Goal: Task Accomplishment & Management: Manage account settings

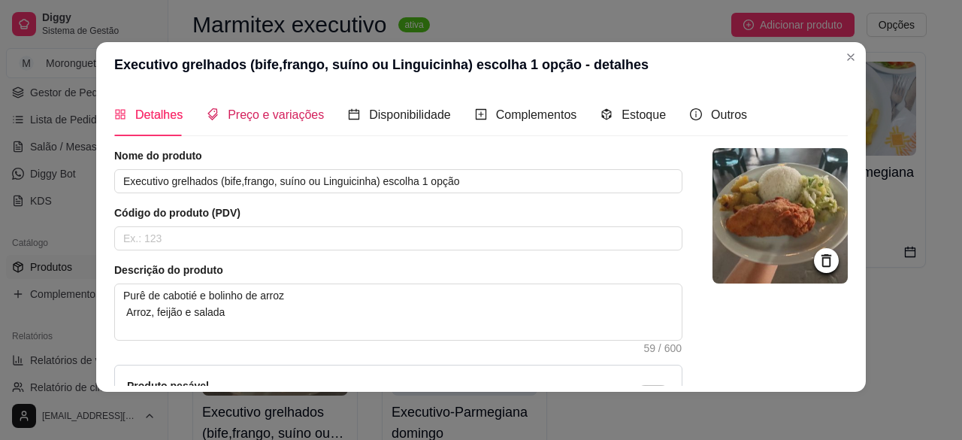
click at [276, 111] on span "Preço e variações" at bounding box center [276, 114] width 96 height 13
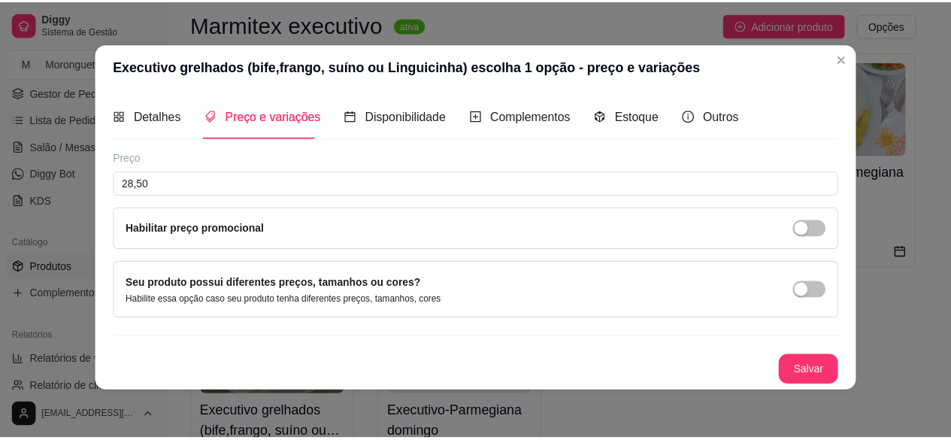
scroll to position [2, 0]
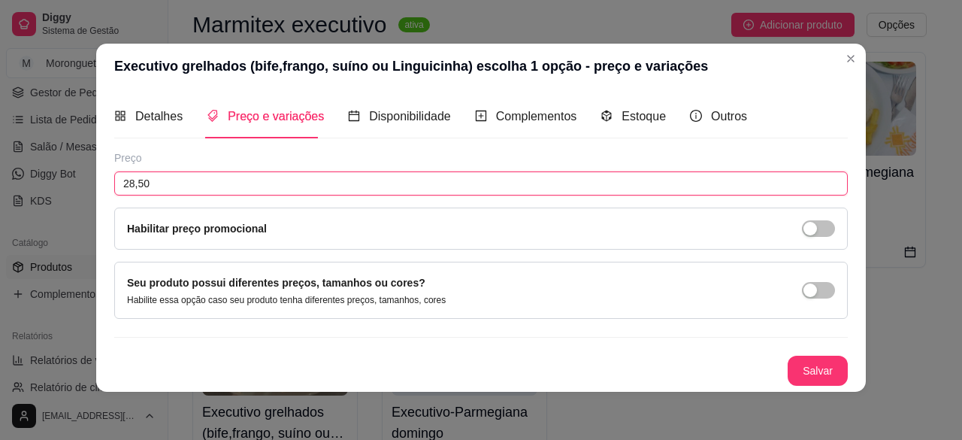
drag, startPoint x: 261, startPoint y: 177, endPoint x: 0, endPoint y: 176, distance: 260.7
click at [0, 176] on div "Executivo grelhados (bife,frango, suíno ou Linguicinha) escolha 1 opção - preço…" at bounding box center [481, 220] width 962 height 440
type input "30,50"
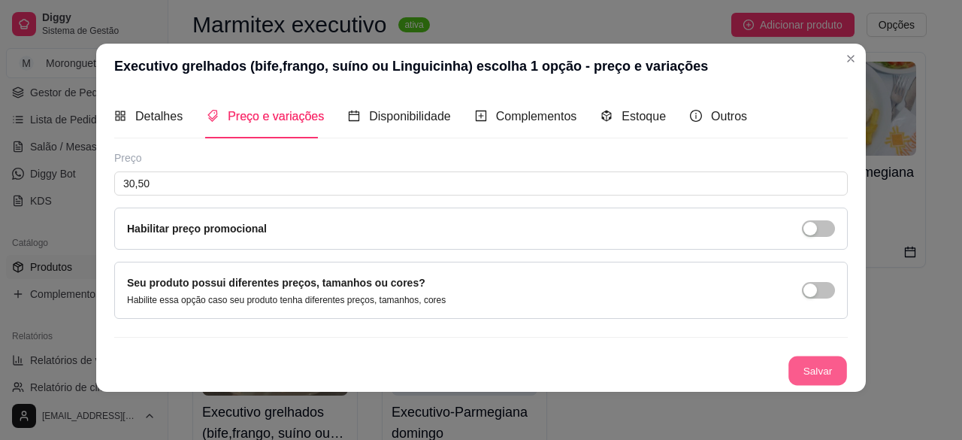
click at [817, 362] on button "Salvar" at bounding box center [817, 369] width 59 height 29
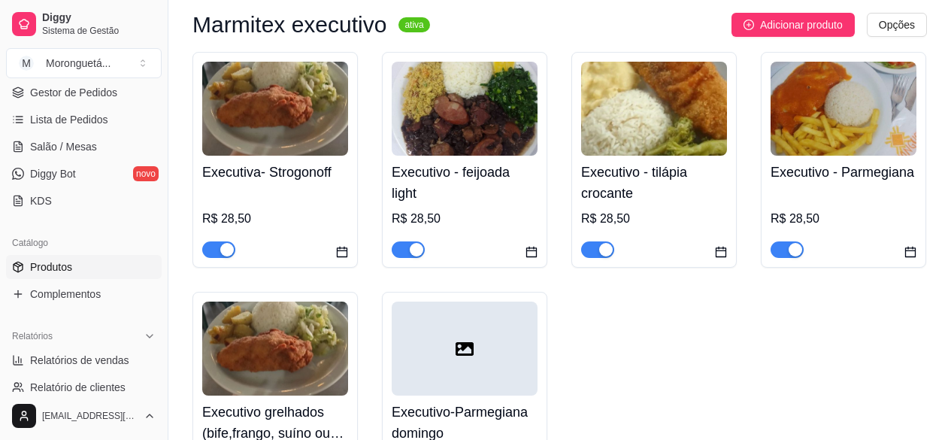
click at [473, 169] on h4 "Executivo - feijoada light" at bounding box center [464, 183] width 146 height 42
click at [688, 159] on div "Executivo - tilápia crocante R$ 28,50" at bounding box center [654, 207] width 146 height 102
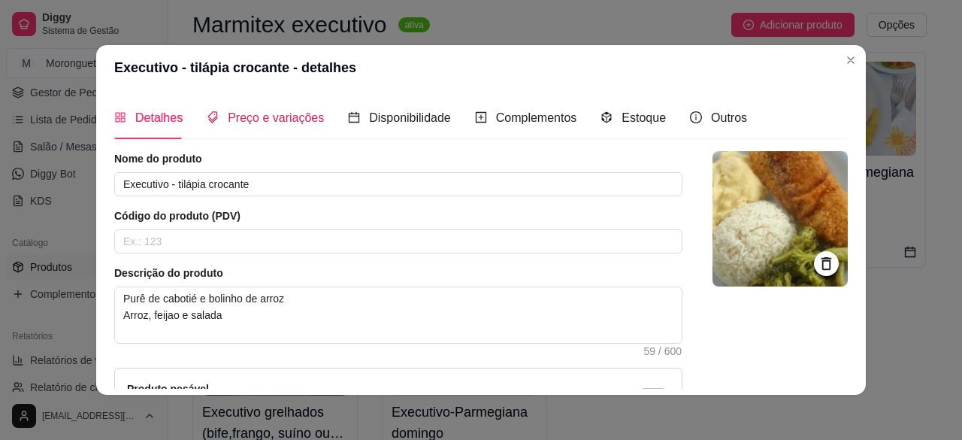
click at [273, 126] on div "Preço e variações" at bounding box center [265, 117] width 117 height 19
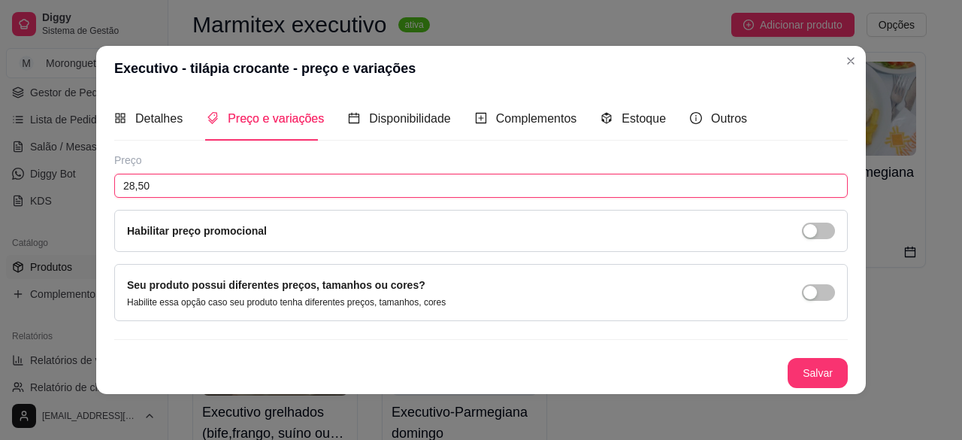
drag, startPoint x: 217, startPoint y: 188, endPoint x: 0, endPoint y: 170, distance: 217.9
click at [0, 174] on div "Executivo - tilápia crocante - preço e variações Detalhes Preço e variações Dis…" at bounding box center [481, 220] width 962 height 440
type input "30,50"
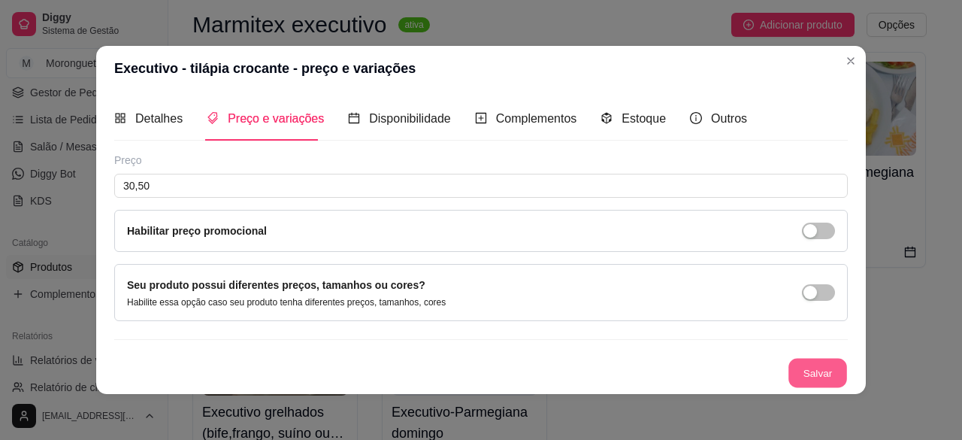
click at [805, 374] on button "Salvar" at bounding box center [817, 372] width 59 height 29
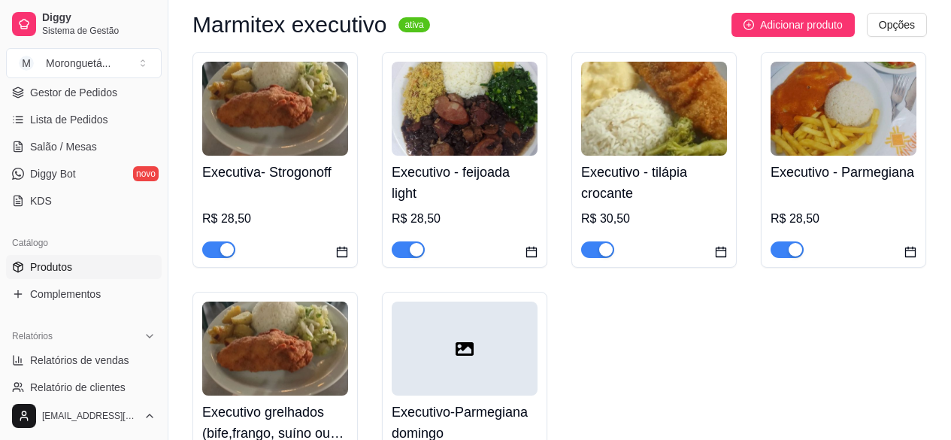
scroll to position [1052, 0]
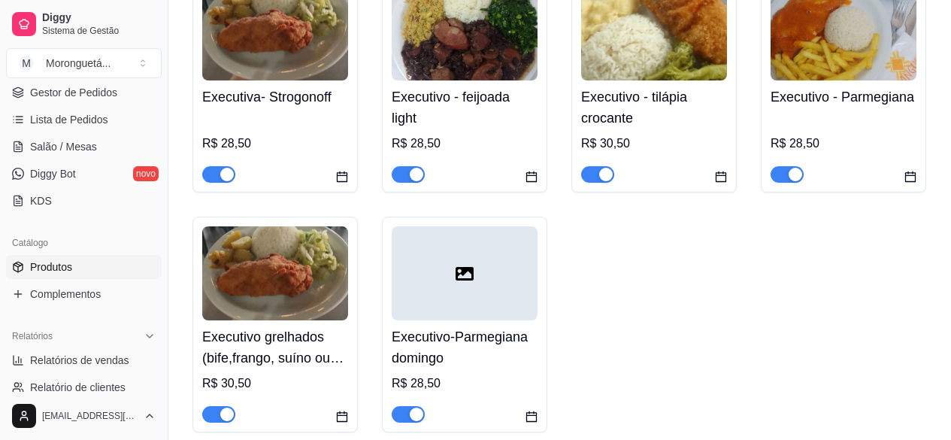
click at [443, 250] on div at bounding box center [464, 273] width 146 height 94
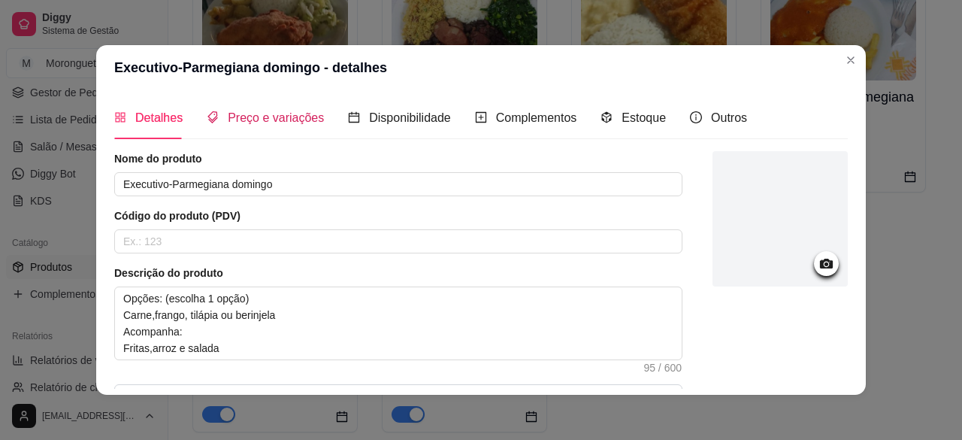
click at [285, 121] on span "Preço e variações" at bounding box center [276, 117] width 96 height 13
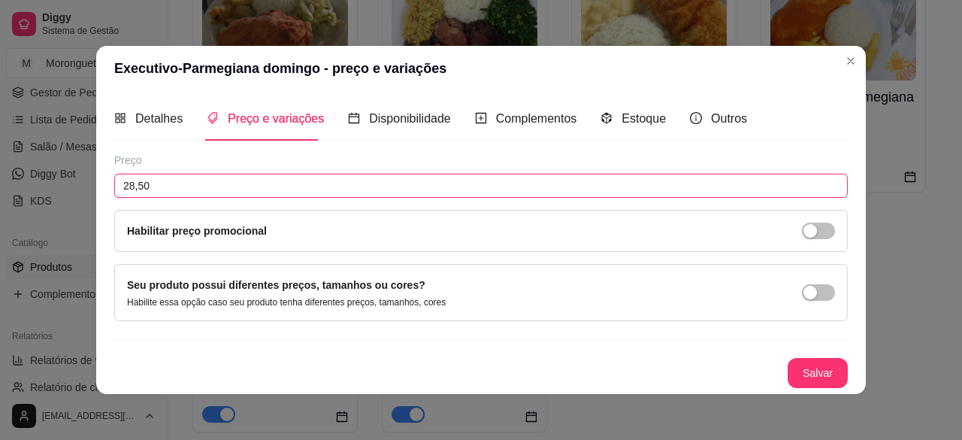
click at [245, 186] on input "28,50" at bounding box center [480, 186] width 733 height 24
type input "30,50"
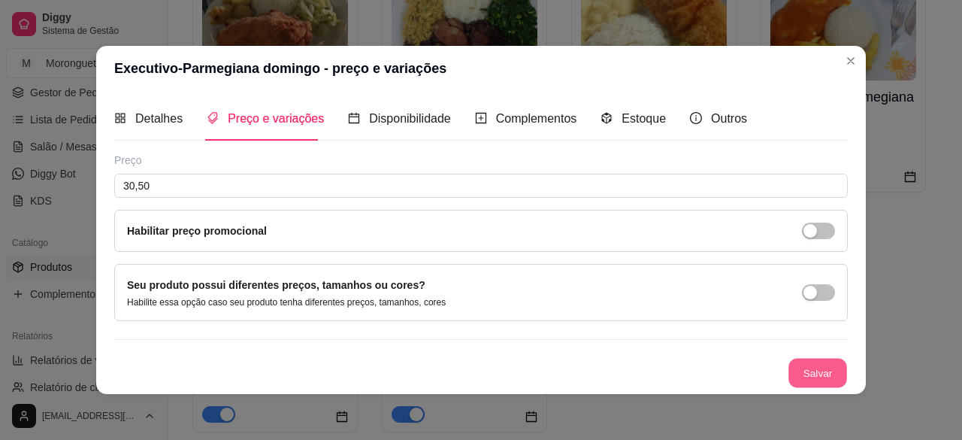
click at [805, 366] on button "Salvar" at bounding box center [817, 372] width 59 height 29
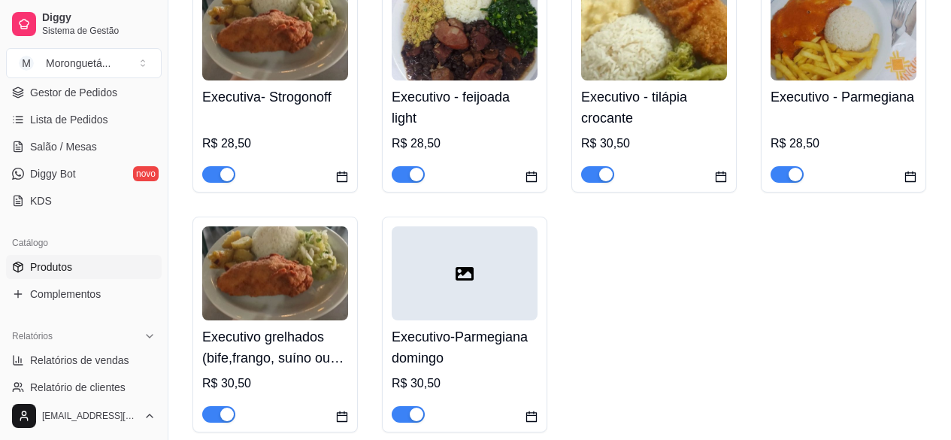
click at [295, 325] on div "Executivo grelhados (bife,frango, suíno ou Linguicinha) escolha 1 opção R$ 30,50" at bounding box center [275, 371] width 146 height 102
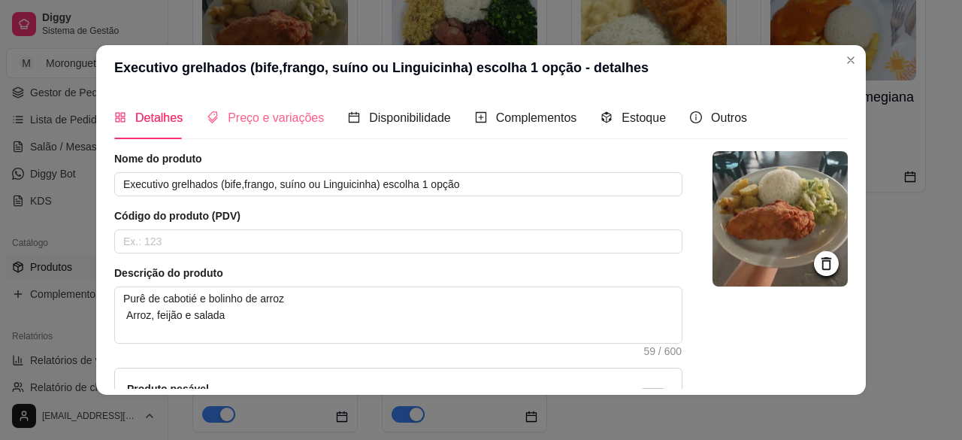
click at [234, 137] on div "Preço e variações" at bounding box center [265, 117] width 117 height 43
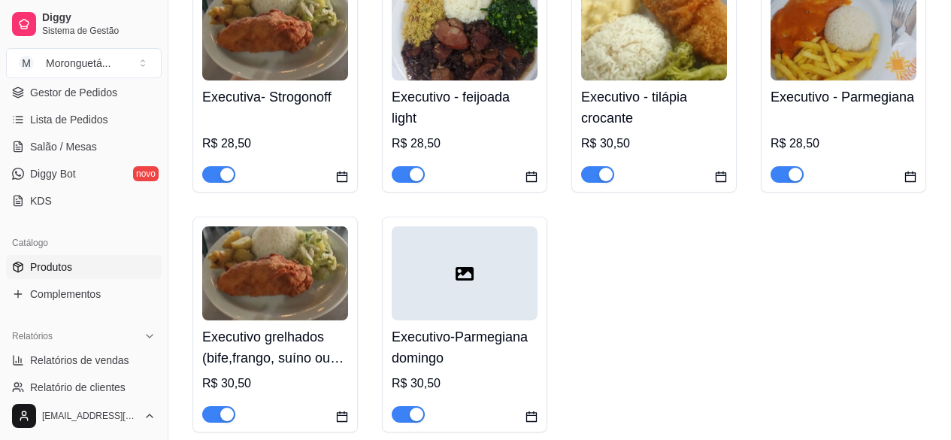
click at [870, 119] on div "R$ 28,50" at bounding box center [843, 147] width 146 height 69
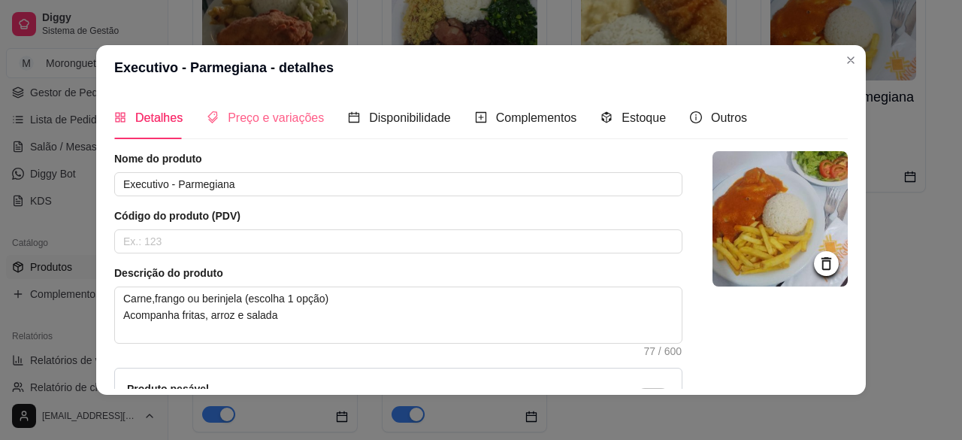
click at [241, 134] on div "Preço e variações" at bounding box center [265, 117] width 117 height 43
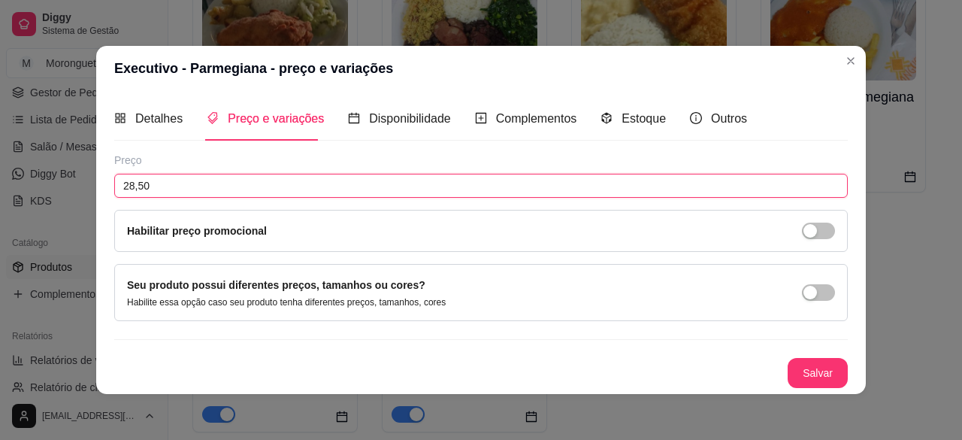
drag, startPoint x: 229, startPoint y: 179, endPoint x: 24, endPoint y: 180, distance: 205.1
click at [32, 180] on div "Executivo - Parmegiana - preço e variações Detalhes Preço e variações Disponibi…" at bounding box center [481, 220] width 962 height 440
type input "30,50"
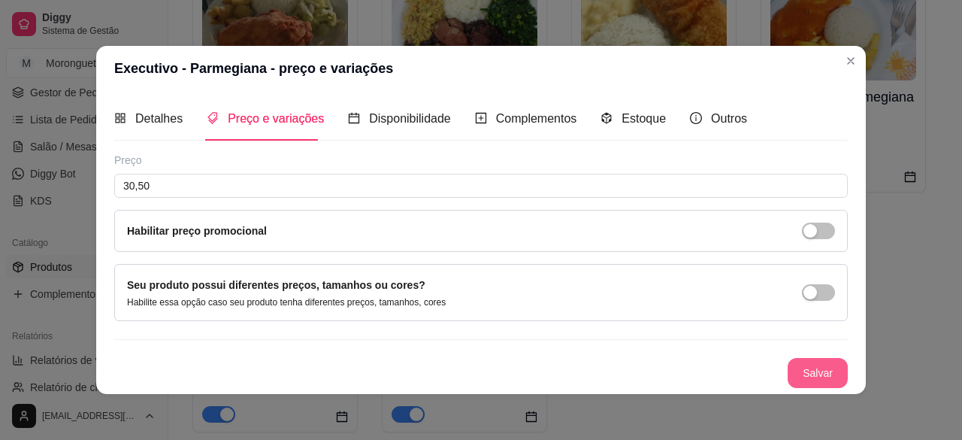
click at [793, 367] on button "Salvar" at bounding box center [817, 373] width 60 height 30
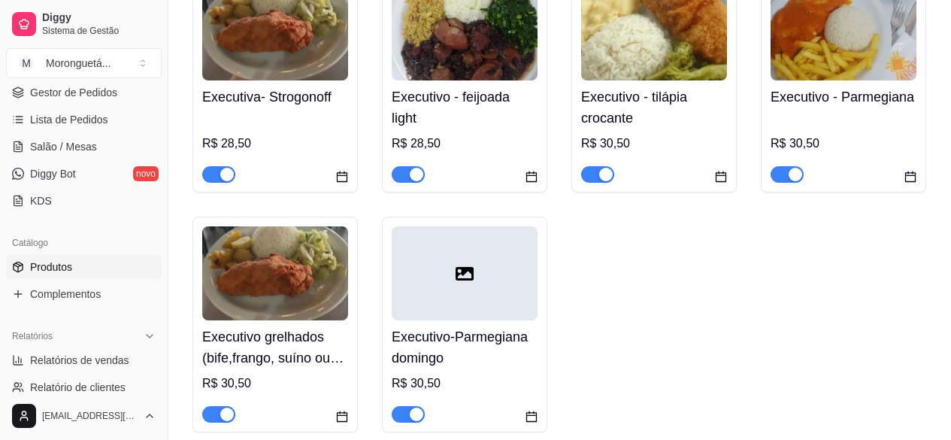
click at [674, 90] on h4 "Executivo - tilápia crocante" at bounding box center [654, 107] width 146 height 42
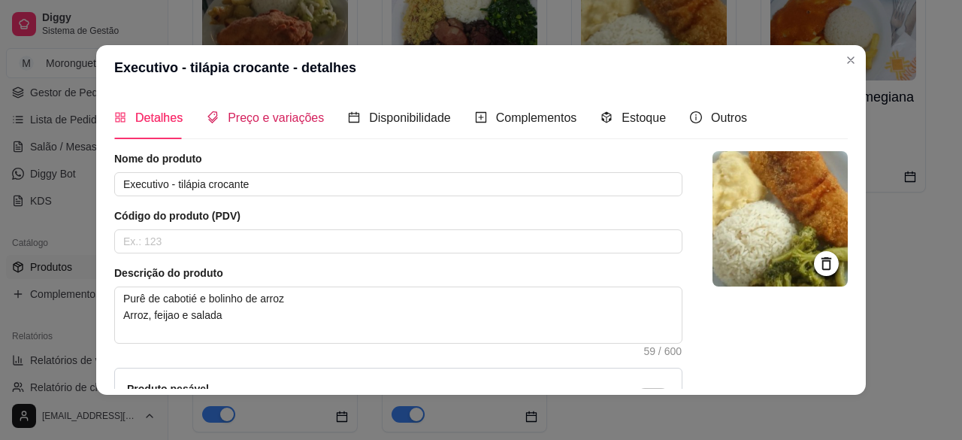
click at [302, 115] on span "Preço e variações" at bounding box center [276, 117] width 96 height 13
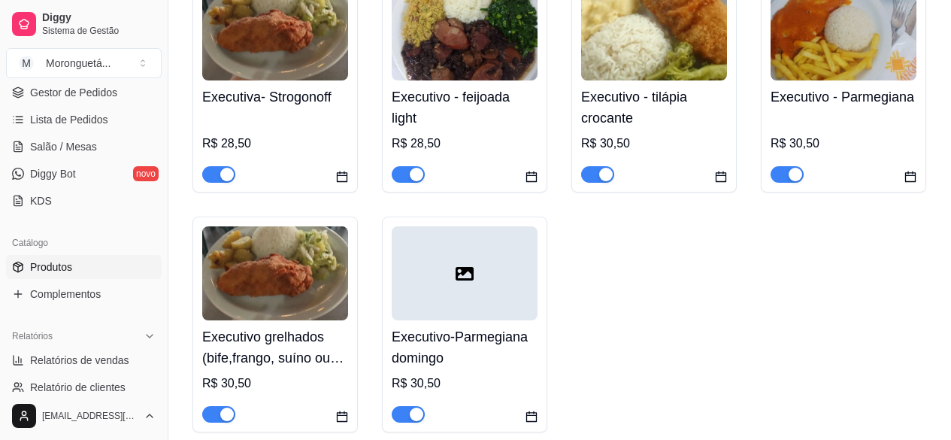
click at [416, 86] on div "Executivo - feijoada light R$ 28,50" at bounding box center [464, 131] width 146 height 102
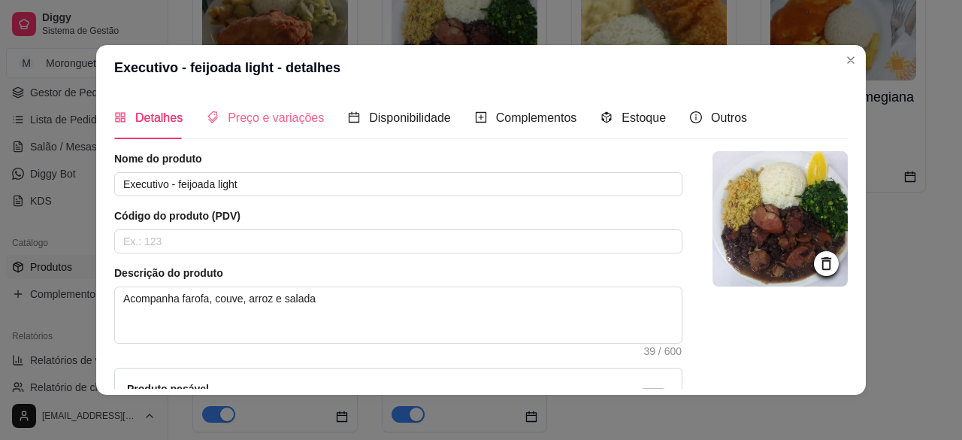
click at [257, 129] on div "Preço e variações" at bounding box center [265, 117] width 117 height 43
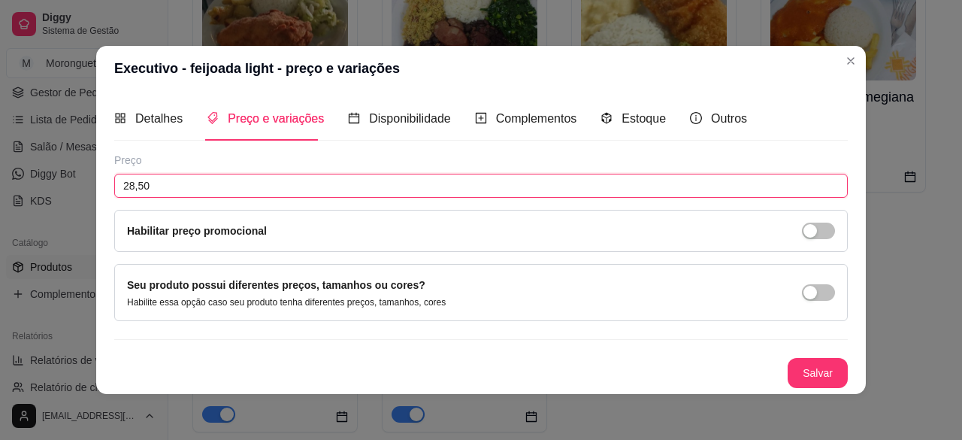
drag, startPoint x: 249, startPoint y: 190, endPoint x: 0, endPoint y: 207, distance: 250.1
click at [0, 198] on div "Executivo - feijoada light - preço e variações Detalhes Preço e variações Dispo…" at bounding box center [481, 220] width 962 height 440
type input "30,50"
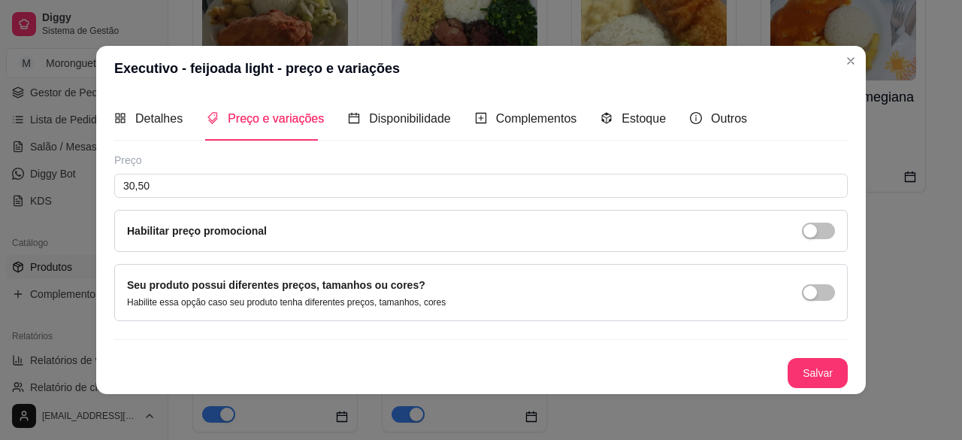
click at [793, 369] on button "Salvar" at bounding box center [817, 373] width 60 height 30
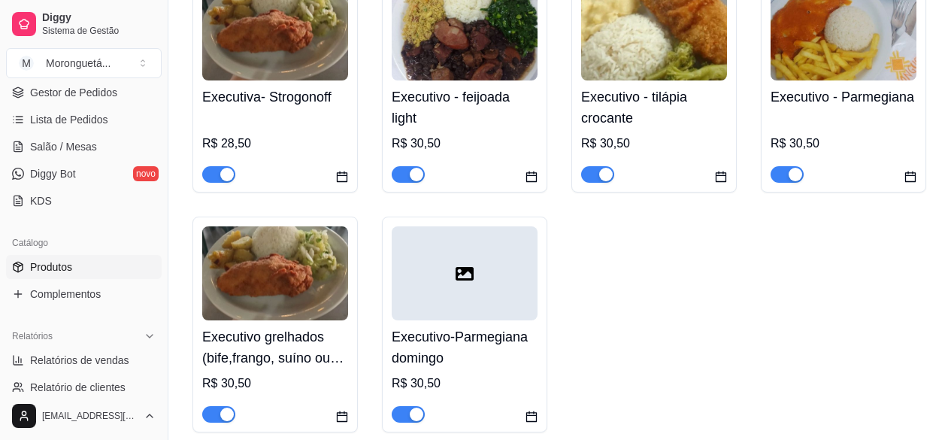
click at [240, 94] on h4 "Executiva- Strogonoff" at bounding box center [275, 96] width 146 height 21
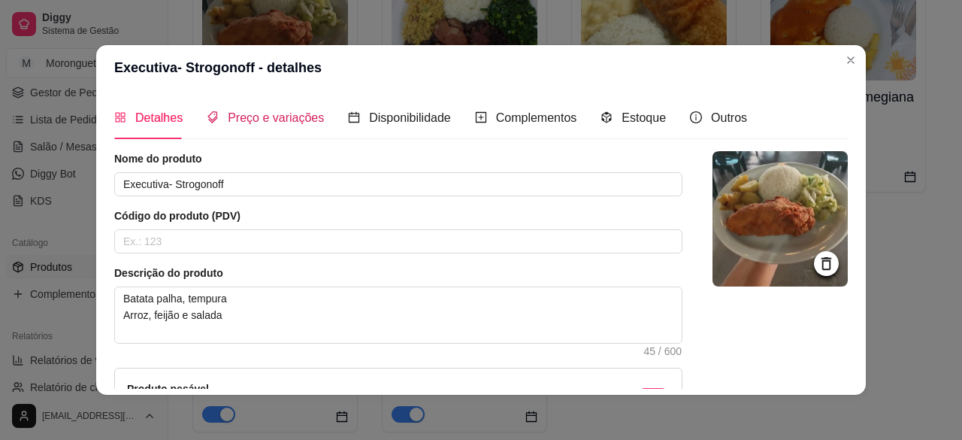
click at [239, 120] on span "Preço e variações" at bounding box center [276, 117] width 96 height 13
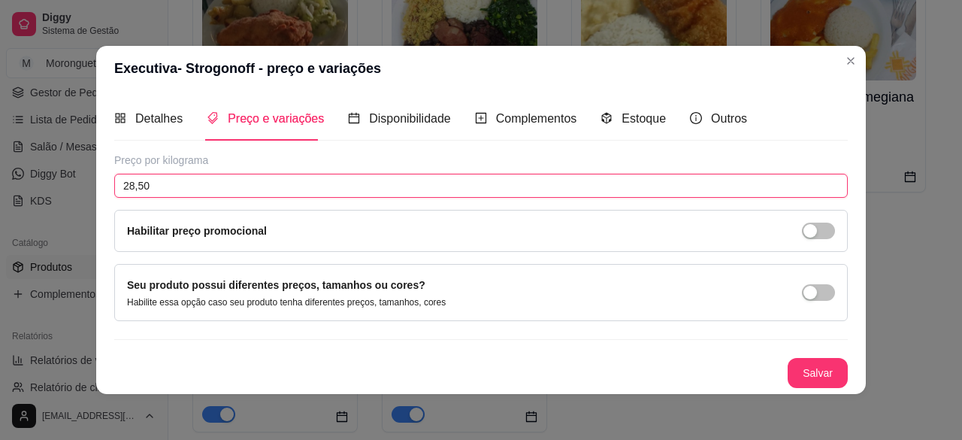
drag, startPoint x: 243, startPoint y: 195, endPoint x: 0, endPoint y: 125, distance: 253.5
click at [0, 130] on div "Executiva- Strogonoff - preço e variações Detalhes Preço e variações Disponibil…" at bounding box center [481, 220] width 962 height 440
type input "30,50"
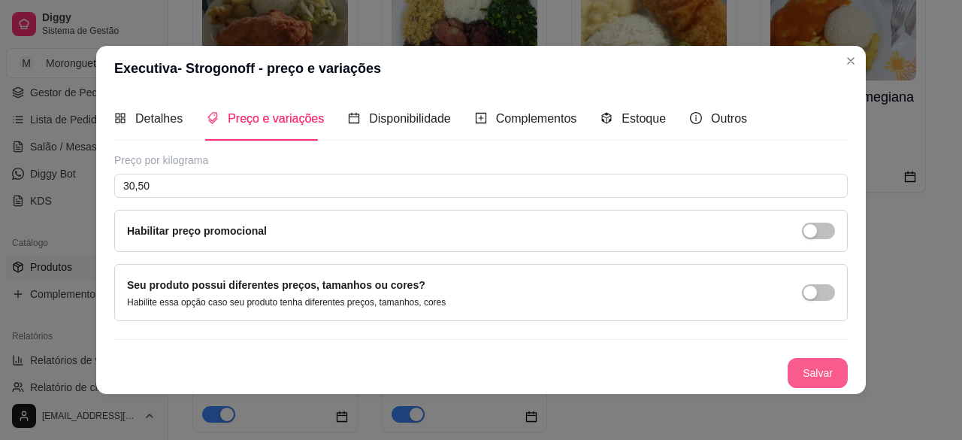
click at [787, 367] on button "Salvar" at bounding box center [817, 373] width 60 height 30
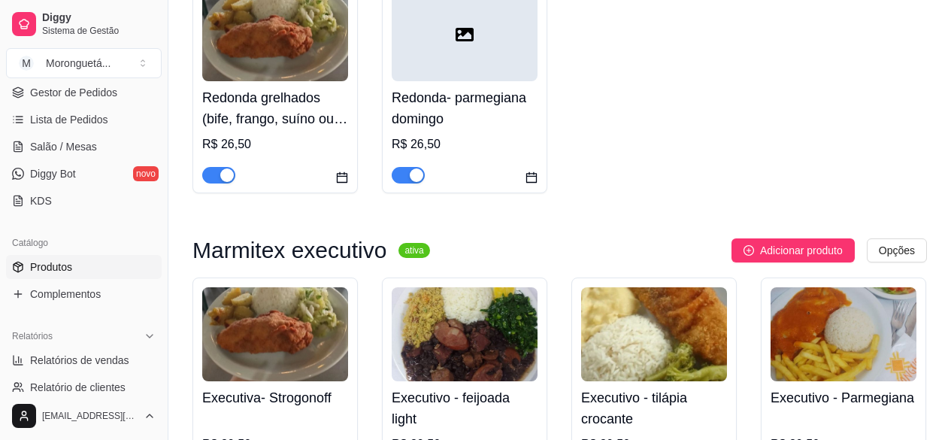
scroll to position [676, 0]
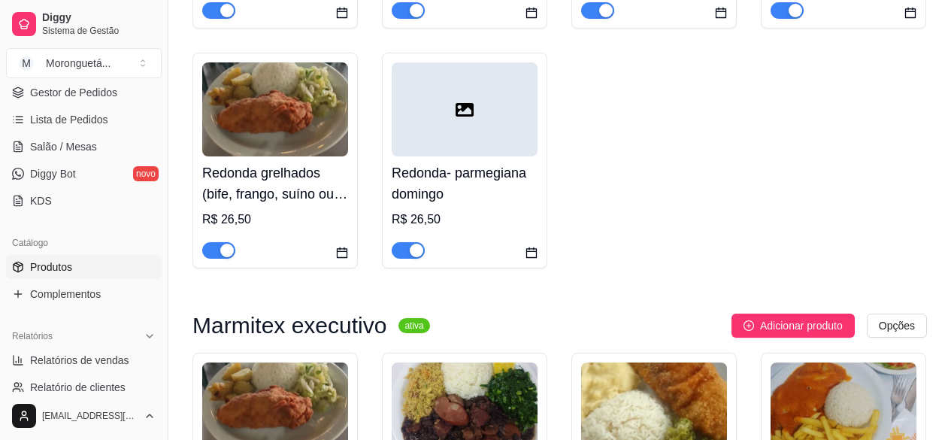
click at [405, 124] on div at bounding box center [464, 109] width 146 height 94
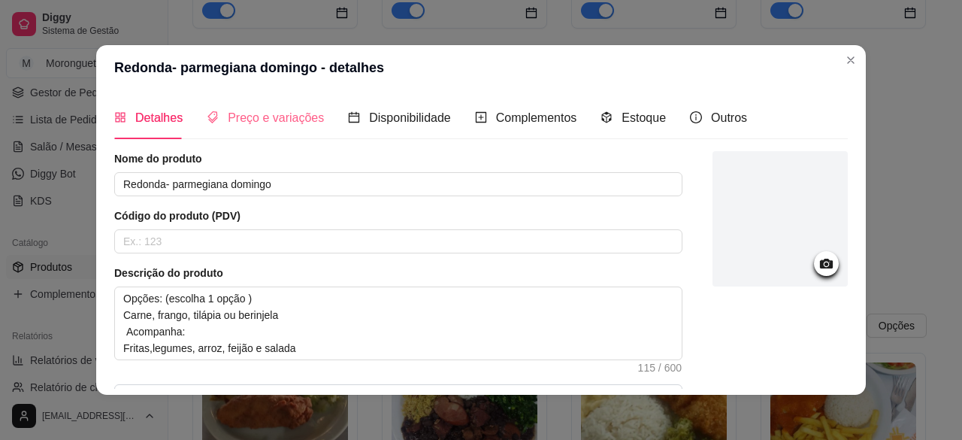
click at [210, 133] on div "Preço e variações" at bounding box center [265, 117] width 117 height 43
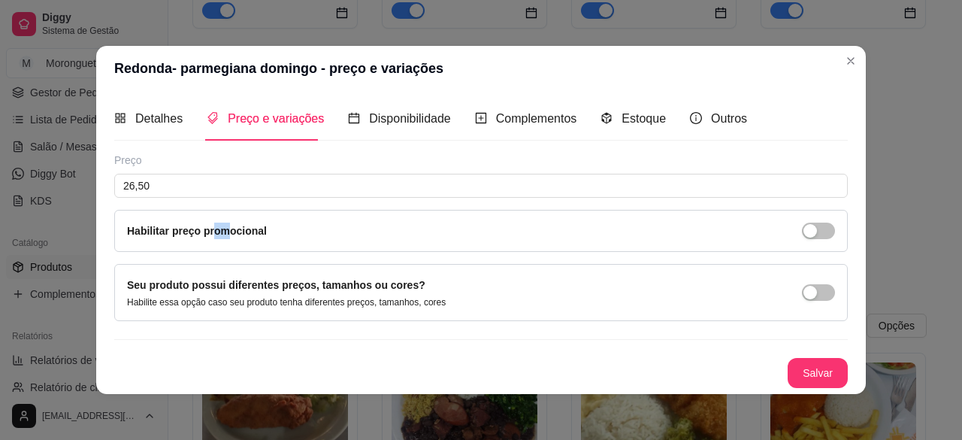
drag, startPoint x: 219, startPoint y: 204, endPoint x: 192, endPoint y: 201, distance: 26.6
click at [194, 203] on div "Preço 26,50 Habilitar preço promocional" at bounding box center [480, 202] width 733 height 99
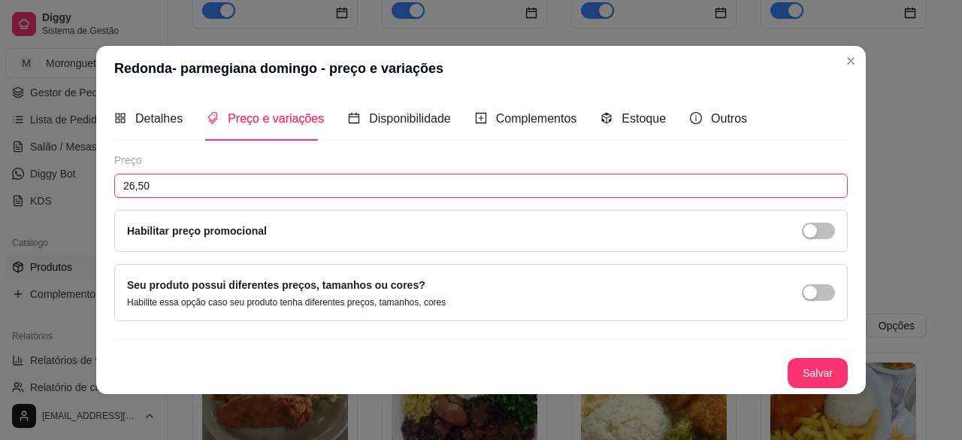
drag, startPoint x: 195, startPoint y: 181, endPoint x: 0, endPoint y: 156, distance: 196.9
click at [0, 172] on div "Redonda- parmegiana domingo - preço e variações Detalhes Preço e variações Disp…" at bounding box center [481, 220] width 962 height 440
type input "28,50"
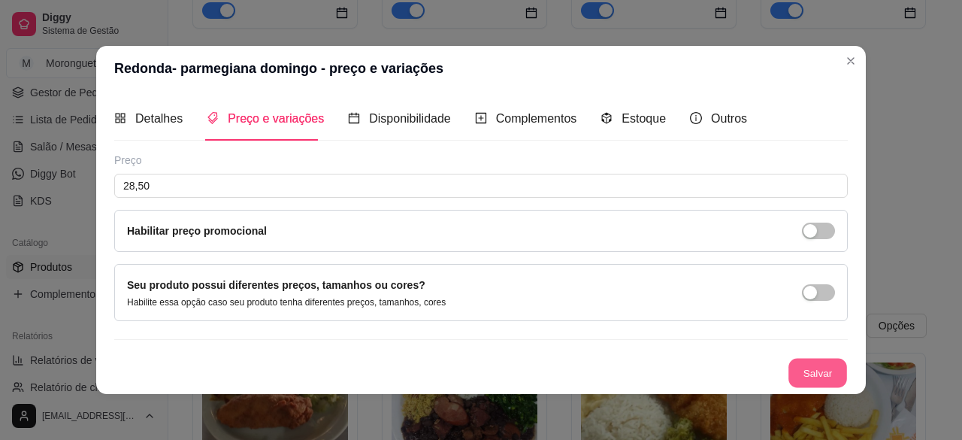
click at [799, 374] on button "Salvar" at bounding box center [817, 372] width 59 height 29
click at [893, 258] on div "Redonda - Strogonoff R$ 26,50 Redonda- feijoada light R$ 26,50 Redonda- tilapia…" at bounding box center [559, 40] width 734 height 455
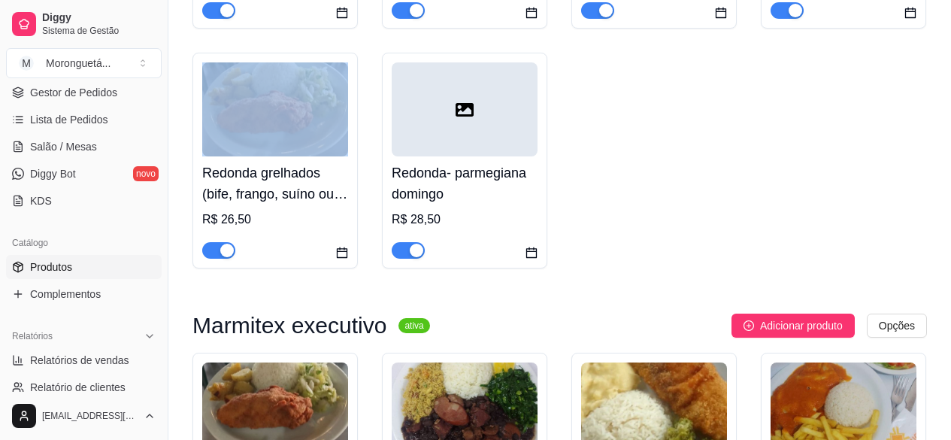
click at [893, 258] on div "Redonda - Strogonoff R$ 26,50 Redonda- feijoada light R$ 26,50 Redonda- tilapia…" at bounding box center [559, 40] width 734 height 455
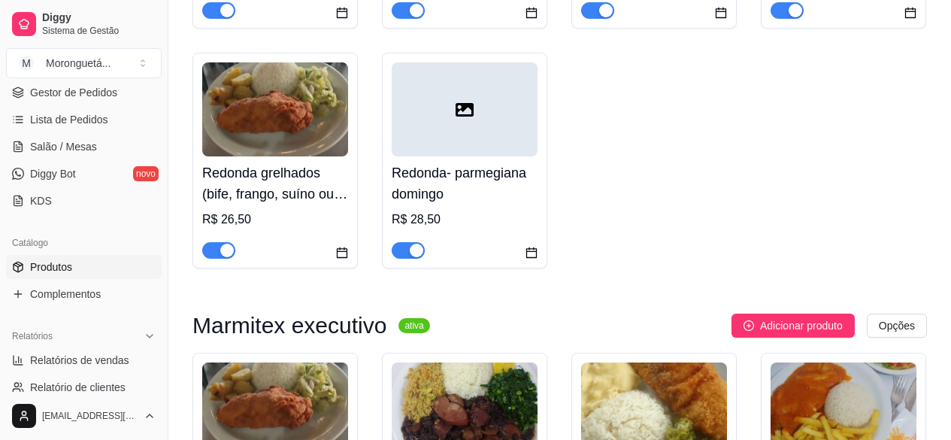
click at [340, 169] on h4 "Redonda grelhados (bife, frango, suíno ou Linguicinha) escolha 1 opção" at bounding box center [275, 183] width 146 height 42
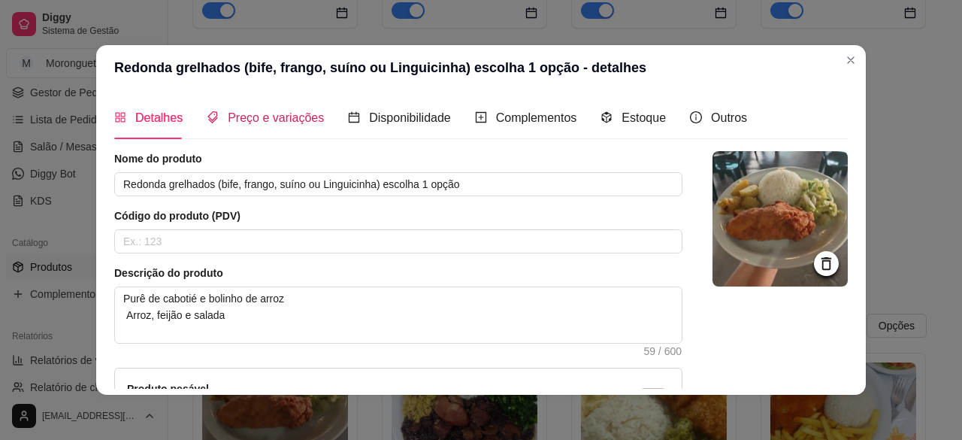
click at [256, 111] on span "Preço e variações" at bounding box center [276, 117] width 96 height 13
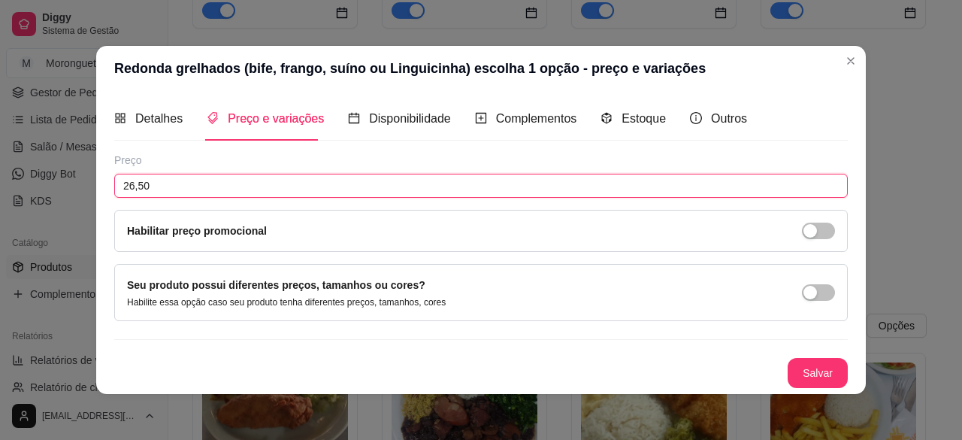
drag, startPoint x: 221, startPoint y: 178, endPoint x: 0, endPoint y: 156, distance: 222.1
click at [107, 177] on div "Detalhes Preço e variações Disponibilidade Complementos Estoque Outros Nome do …" at bounding box center [480, 242] width 769 height 302
type input "28,50"
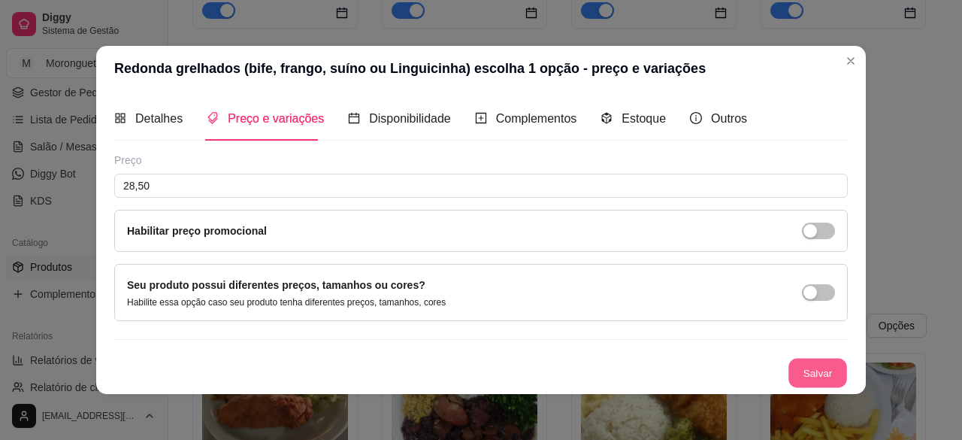
click at [814, 370] on button "Salvar" at bounding box center [817, 372] width 59 height 29
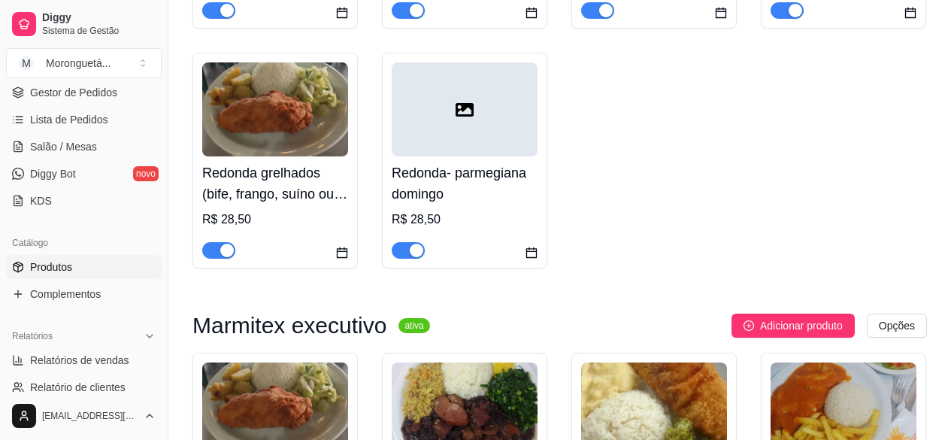
scroll to position [451, 0]
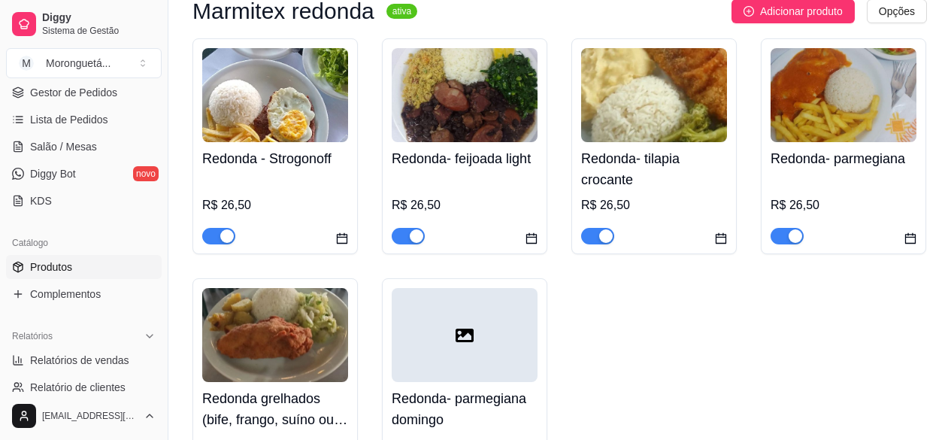
click at [874, 150] on h4 "Redonda- parmegiana" at bounding box center [843, 158] width 146 height 21
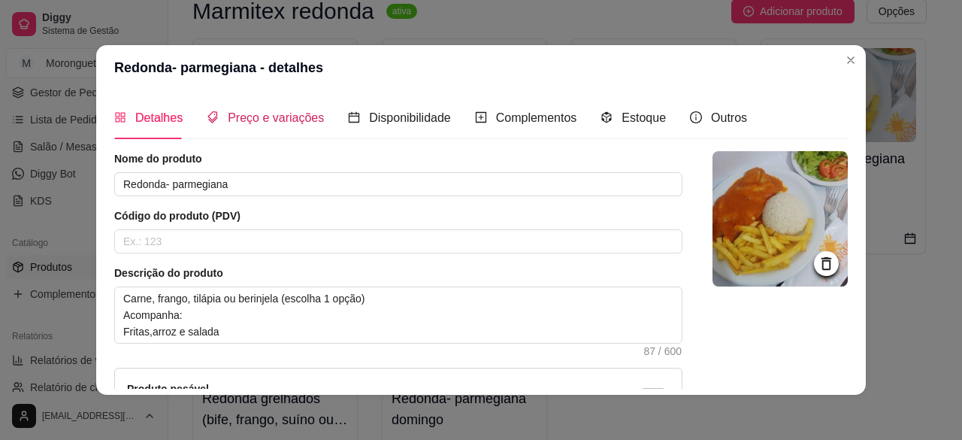
click at [248, 122] on span "Preço e variações" at bounding box center [276, 117] width 96 height 13
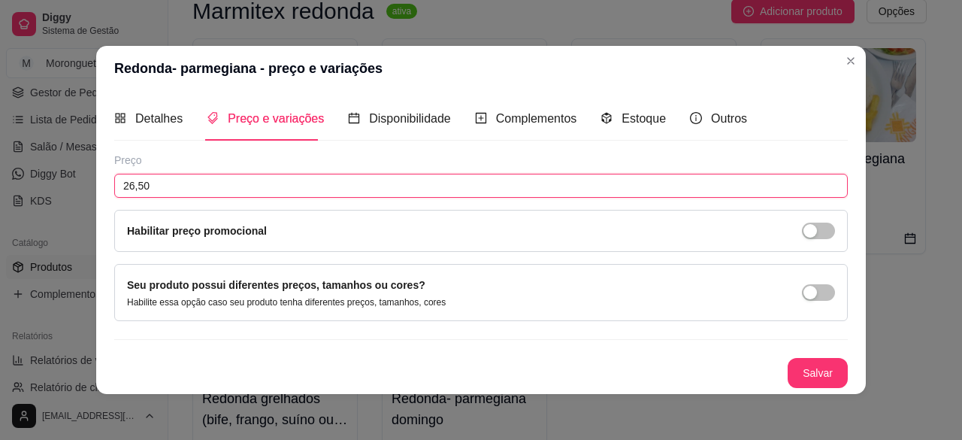
drag, startPoint x: 188, startPoint y: 187, endPoint x: 0, endPoint y: 11, distance: 257.8
click at [0, 31] on div "Redonda- parmegiana - preço e variações Detalhes Preço e variações Disponibilid…" at bounding box center [481, 220] width 962 height 440
type input "28,50"
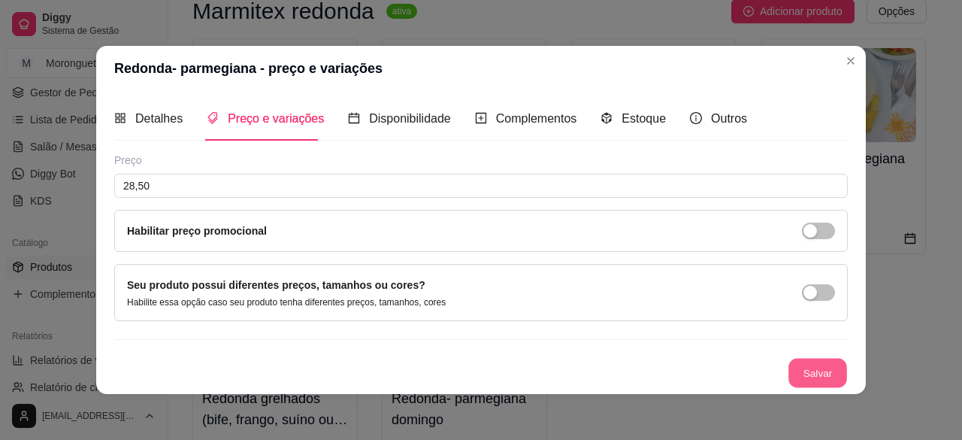
click at [841, 364] on button "Salvar" at bounding box center [817, 372] width 59 height 29
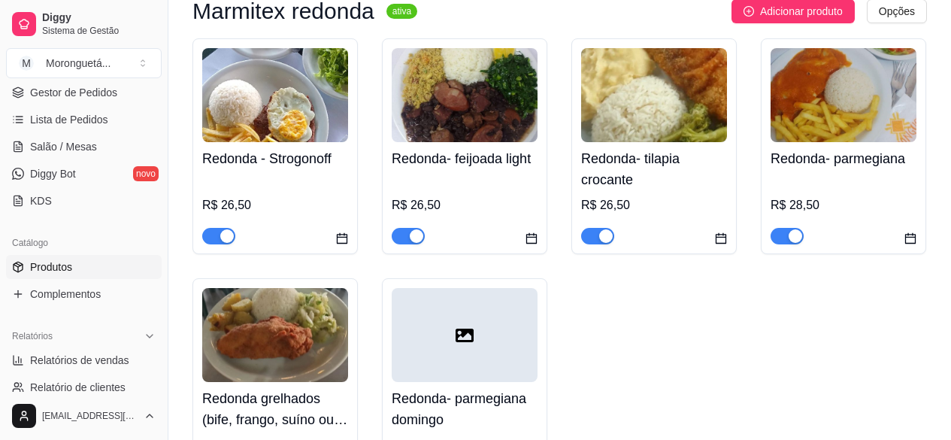
click at [676, 121] on img at bounding box center [654, 95] width 146 height 94
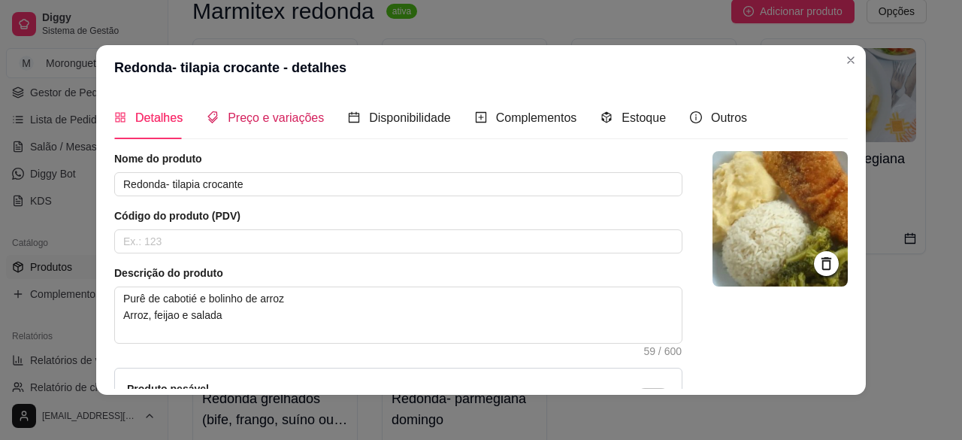
click at [240, 120] on span "Preço e variações" at bounding box center [276, 117] width 96 height 13
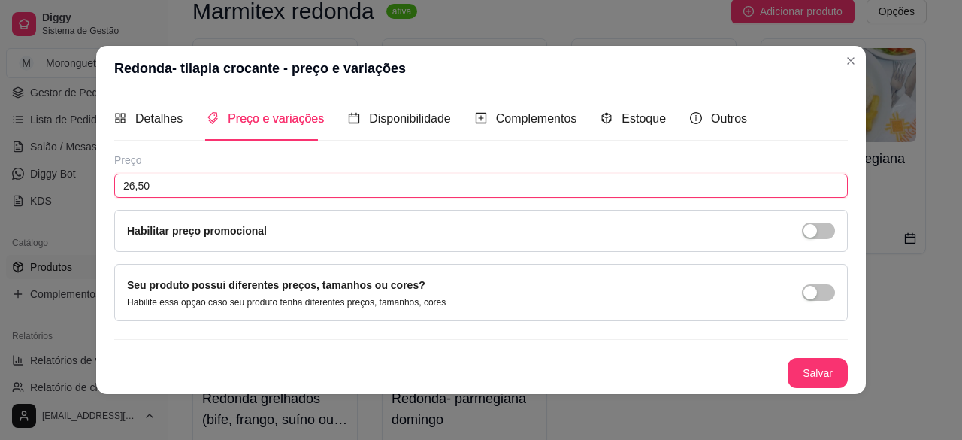
drag, startPoint x: 273, startPoint y: 177, endPoint x: 0, endPoint y: 153, distance: 273.9
click at [0, 175] on div "Redonda- tilapia crocante - preço e variações Detalhes Preço e variações Dispon…" at bounding box center [481, 220] width 962 height 440
type input "28,50"
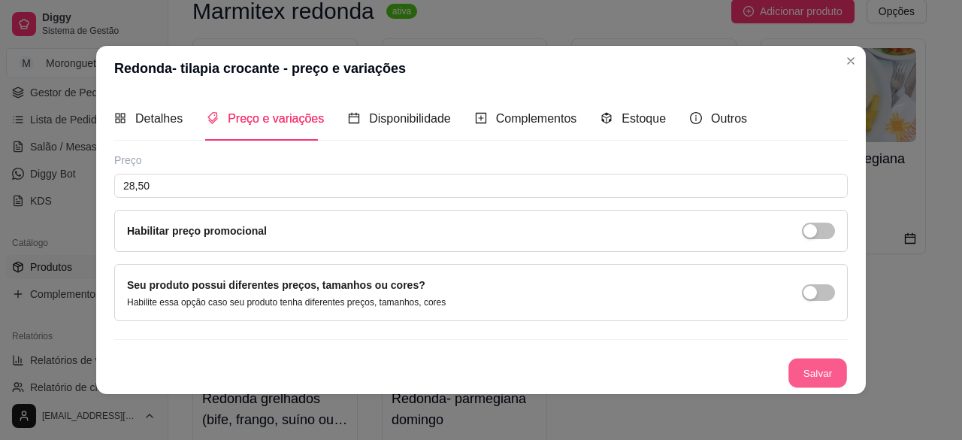
click at [803, 365] on button "Salvar" at bounding box center [817, 372] width 59 height 29
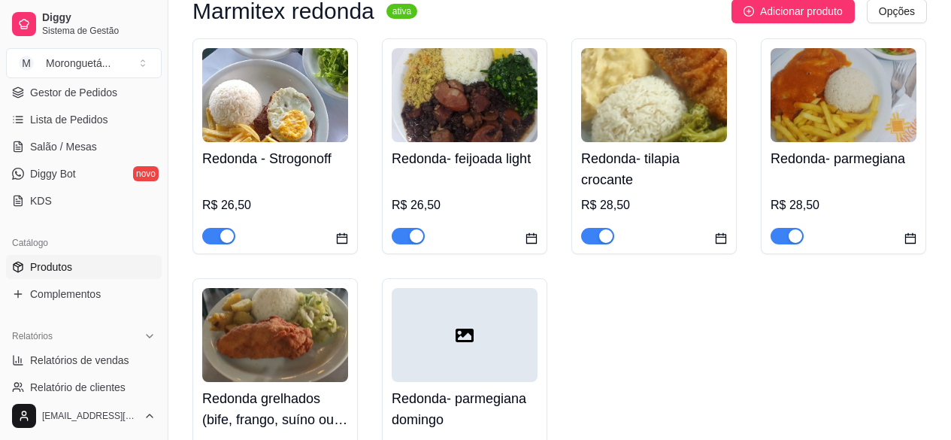
click at [469, 156] on h4 "Redonda- feijoada light" at bounding box center [464, 158] width 146 height 21
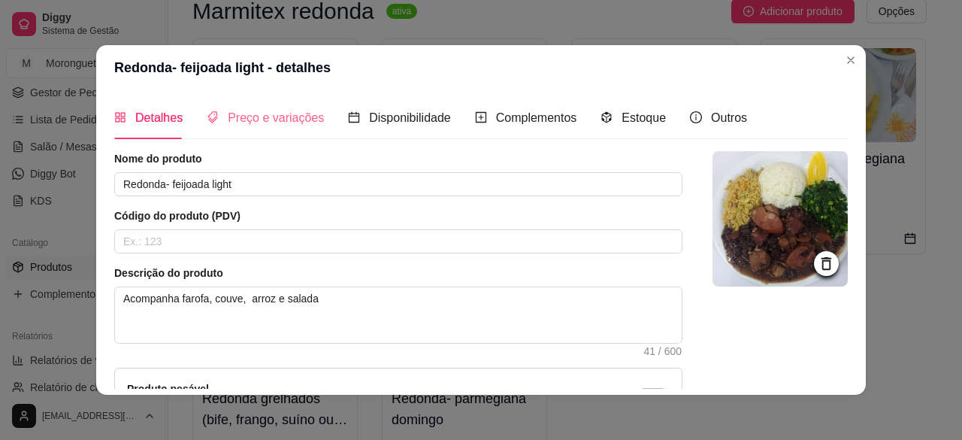
click at [304, 101] on div "Preço e variações" at bounding box center [265, 117] width 117 height 43
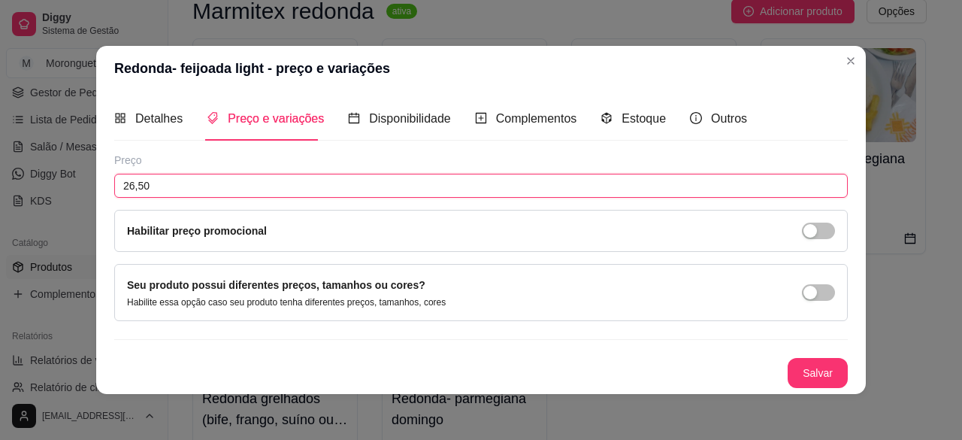
drag, startPoint x: 240, startPoint y: 177, endPoint x: 9, endPoint y: 174, distance: 231.4
click at [96, 174] on div "Detalhes Preço e variações Disponibilidade Complementos Estoque Outros Nome do …" at bounding box center [480, 242] width 769 height 302
type input "28,50"
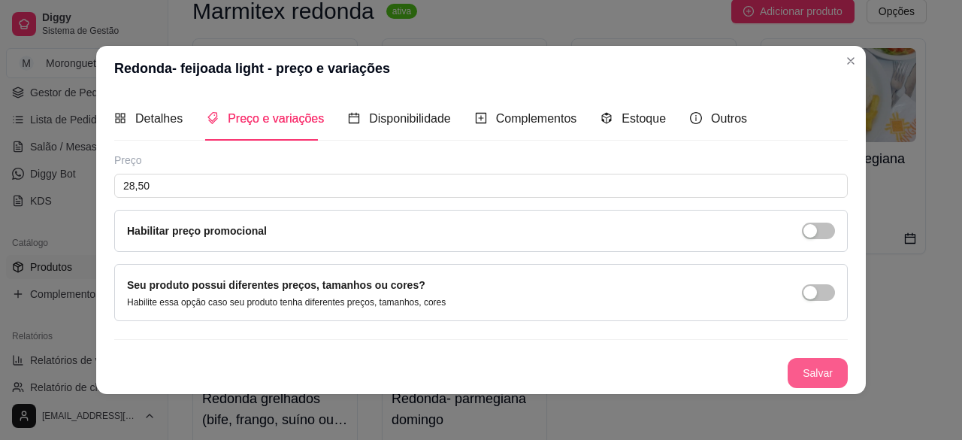
click at [837, 366] on button "Salvar" at bounding box center [817, 373] width 60 height 30
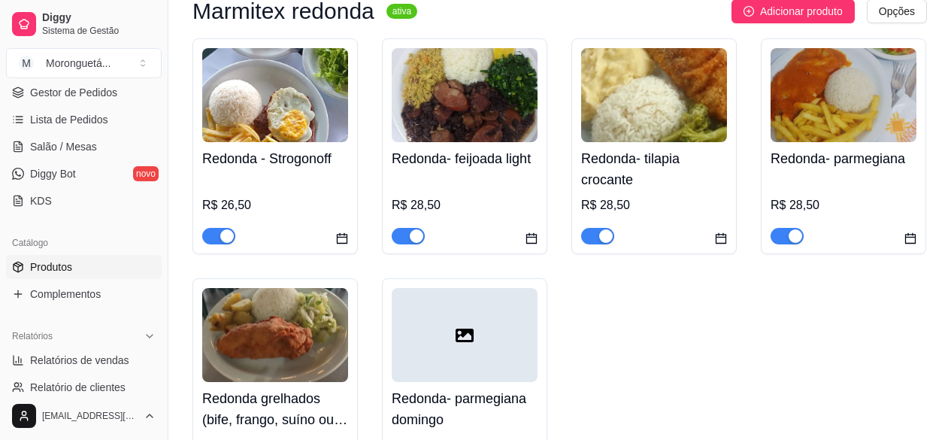
click at [228, 75] on img at bounding box center [275, 95] width 146 height 94
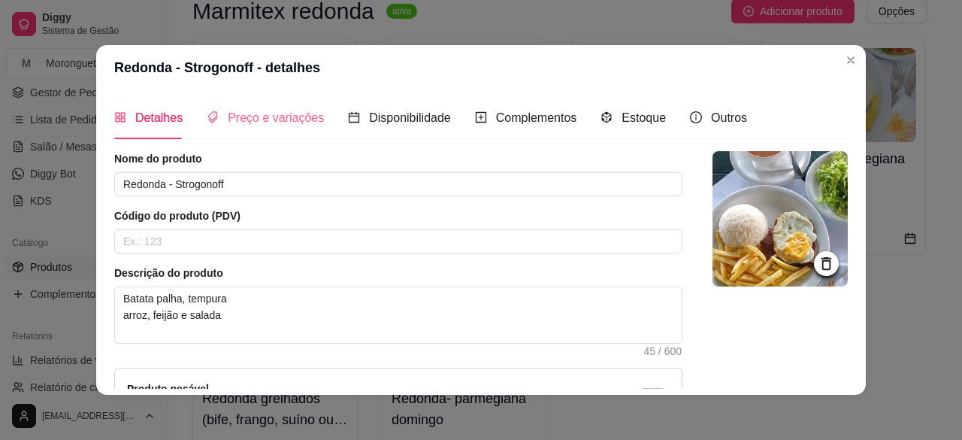
click at [221, 102] on div "Preço e variações" at bounding box center [265, 117] width 117 height 43
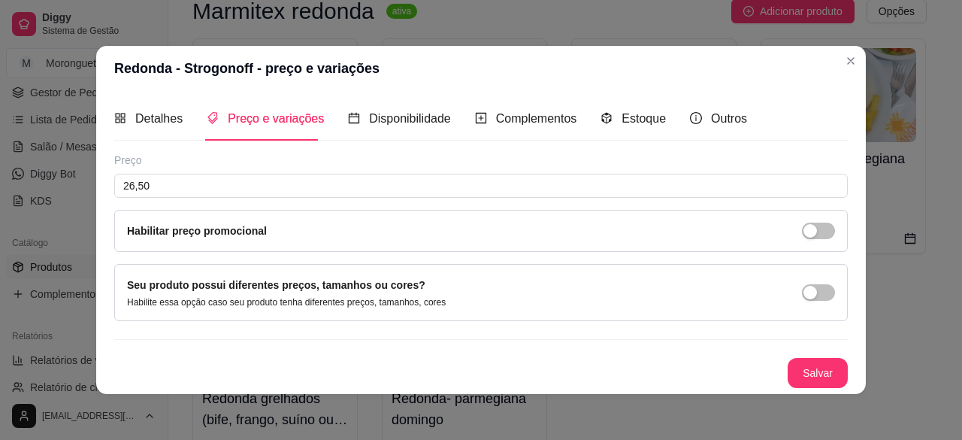
click at [224, 171] on div "Preço 26,50 Habilitar preço promocional" at bounding box center [480, 202] width 733 height 99
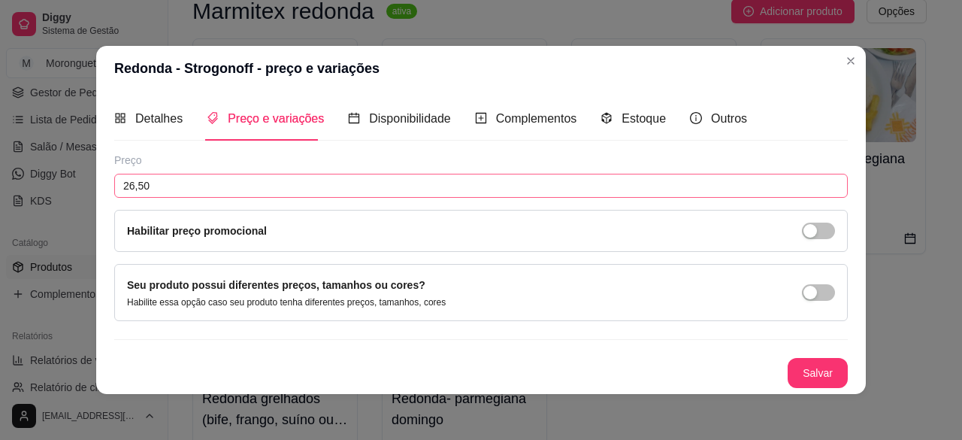
click at [224, 172] on div "Preço 26,50 Habilitar preço promocional" at bounding box center [480, 202] width 733 height 99
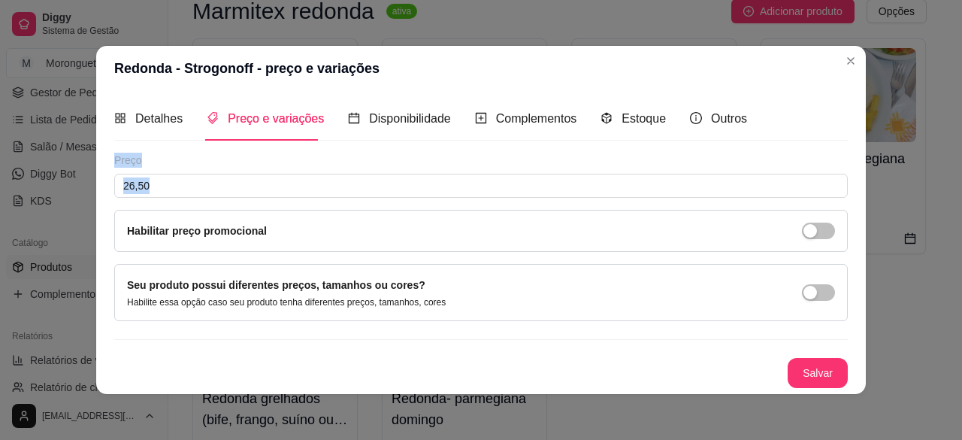
click at [243, 155] on div "Preço" at bounding box center [480, 160] width 733 height 15
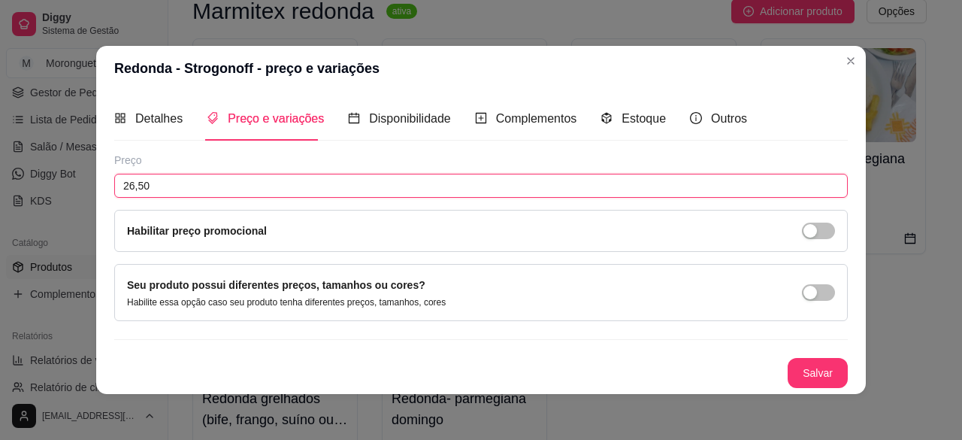
click at [240, 177] on input "26,50" at bounding box center [480, 186] width 733 height 24
drag, startPoint x: 240, startPoint y: 177, endPoint x: 237, endPoint y: 162, distance: 15.9
click at [243, 177] on input "26,50" at bounding box center [480, 186] width 733 height 24
type input "28,50"
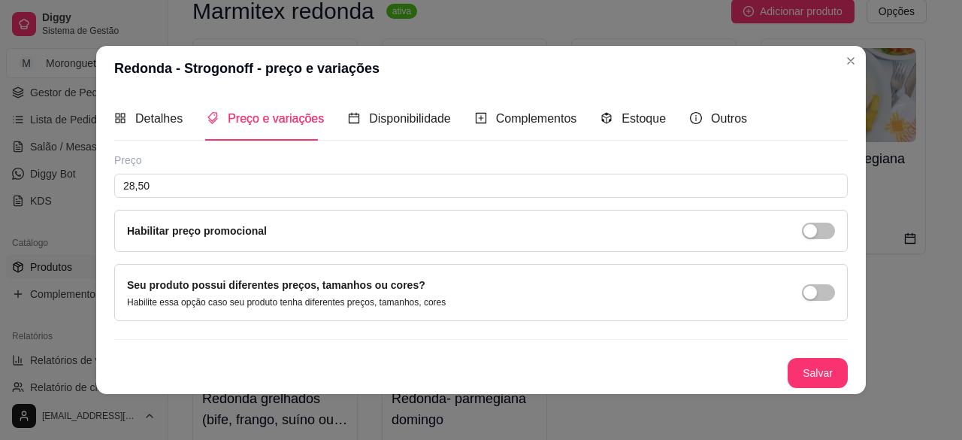
click at [828, 360] on button "Salvar" at bounding box center [817, 373] width 60 height 30
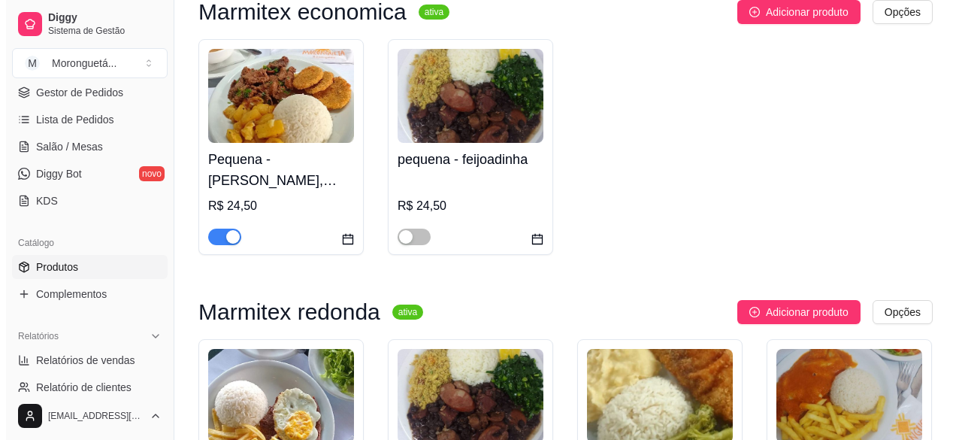
scroll to position [75, 0]
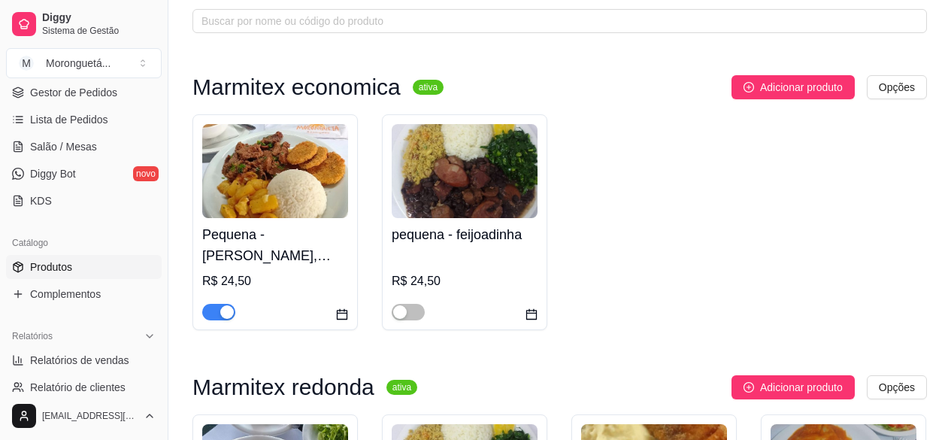
click at [301, 204] on img at bounding box center [275, 171] width 146 height 94
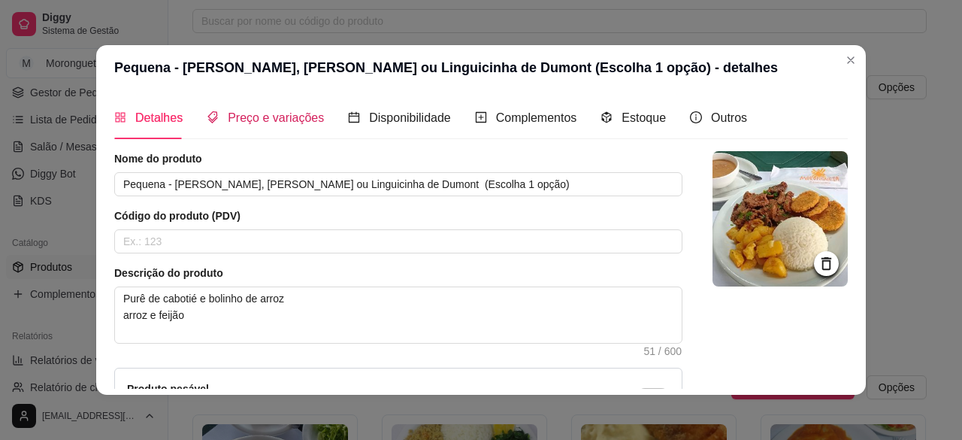
click at [229, 111] on span "Preço e variações" at bounding box center [276, 117] width 96 height 13
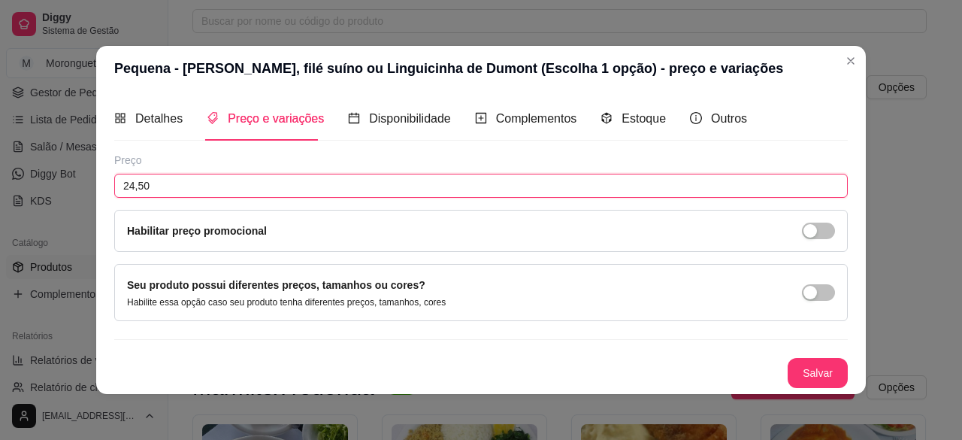
click at [218, 187] on input "24,50" at bounding box center [480, 186] width 733 height 24
type input "26,50"
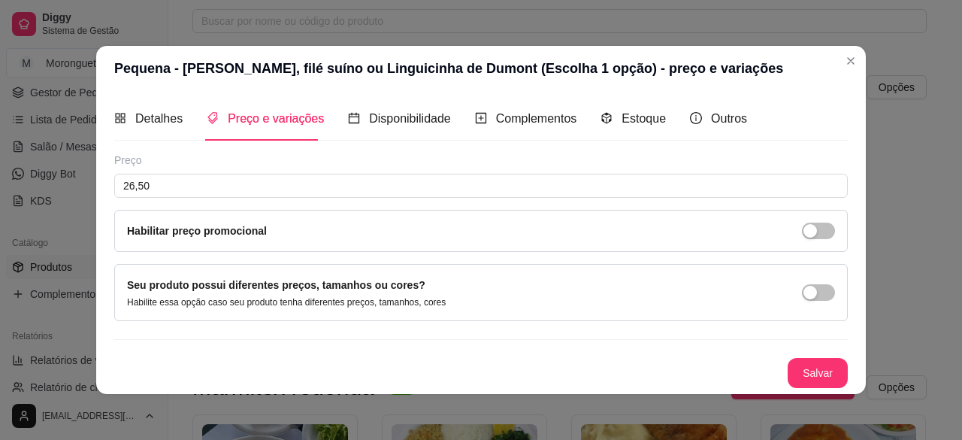
click at [835, 373] on button "Salvar" at bounding box center [817, 373] width 60 height 30
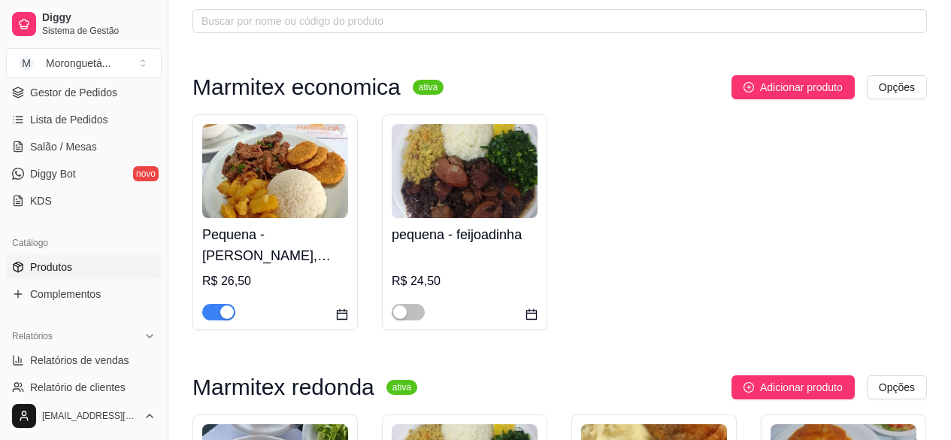
click at [405, 203] on img at bounding box center [464, 171] width 146 height 94
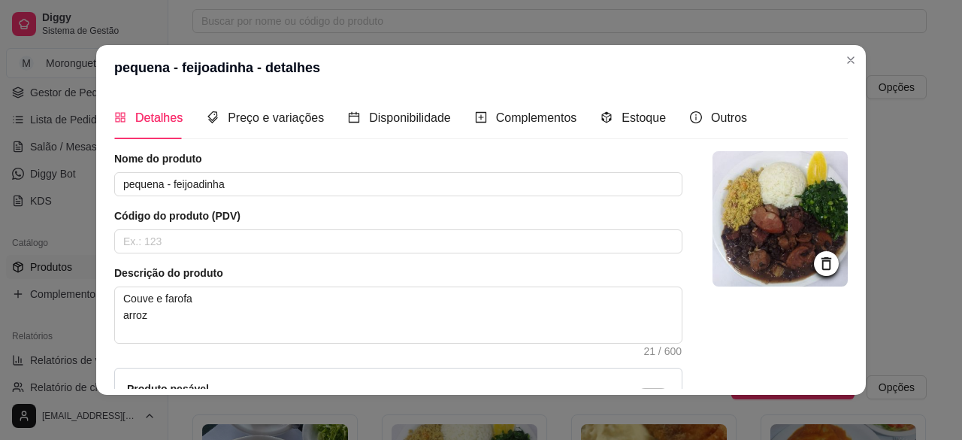
click at [255, 163] on article "Nome do produto" at bounding box center [398, 158] width 568 height 15
click at [258, 107] on div "Preço e variações" at bounding box center [265, 117] width 117 height 43
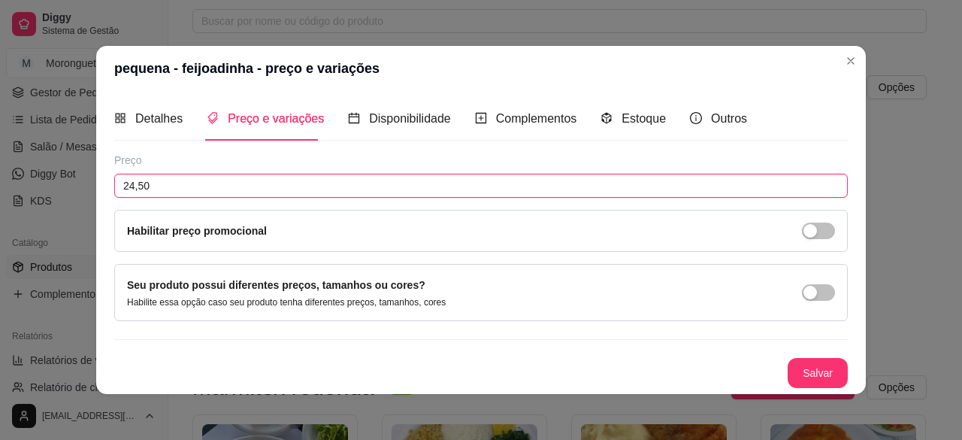
click at [258, 180] on input "24,50" at bounding box center [480, 186] width 733 height 24
type input "26,50"
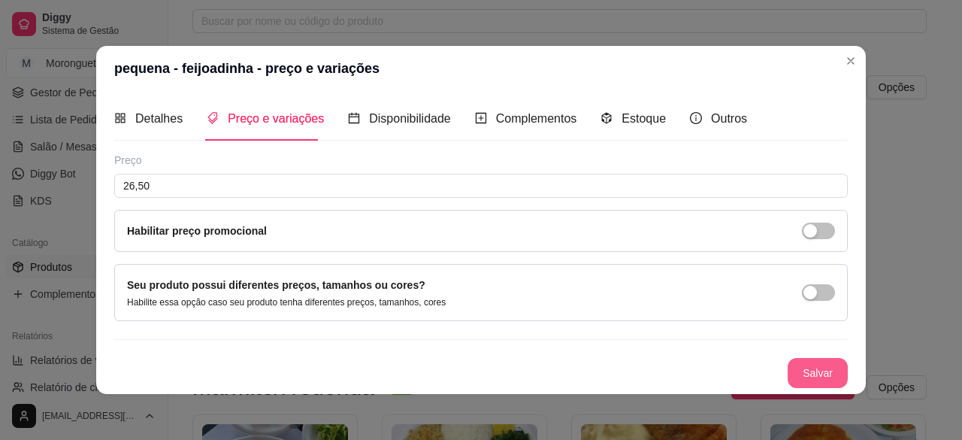
click at [822, 375] on button "Salvar" at bounding box center [817, 373] width 60 height 30
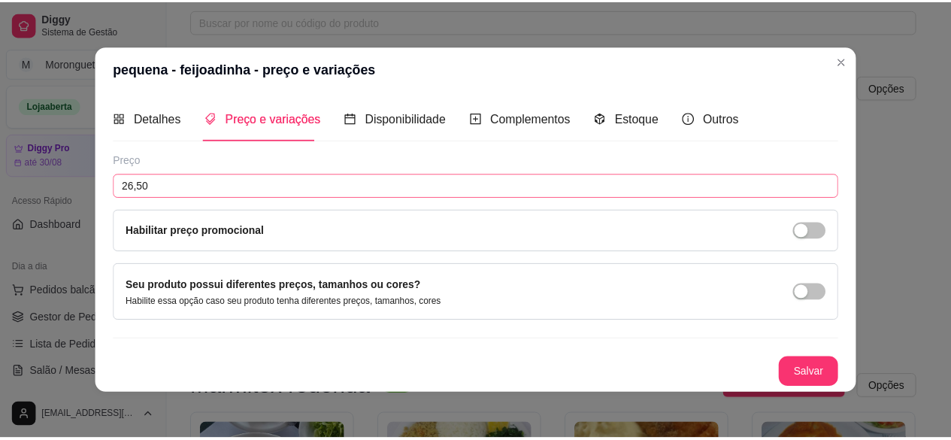
scroll to position [225, 0]
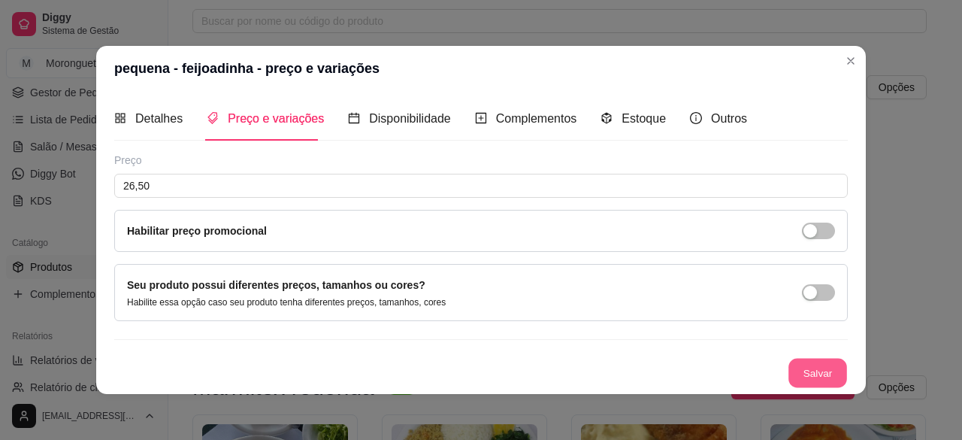
click at [818, 364] on button "Salvar" at bounding box center [817, 372] width 59 height 29
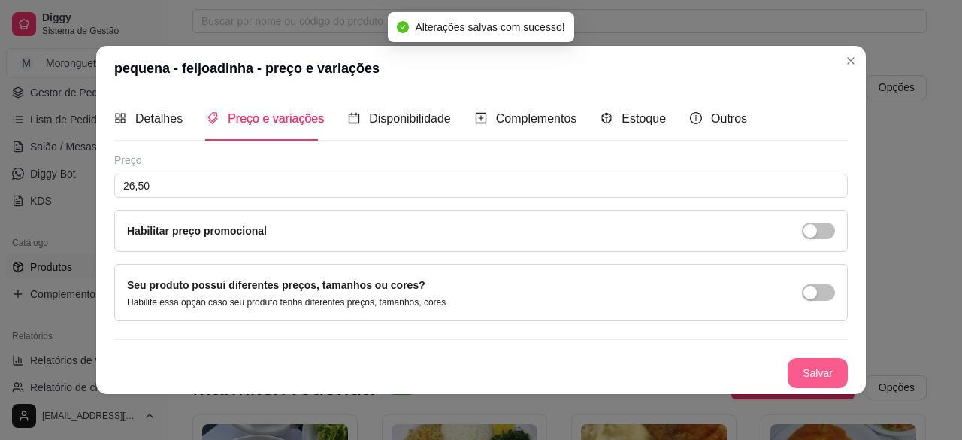
click at [820, 377] on button "Salvar" at bounding box center [817, 373] width 60 height 30
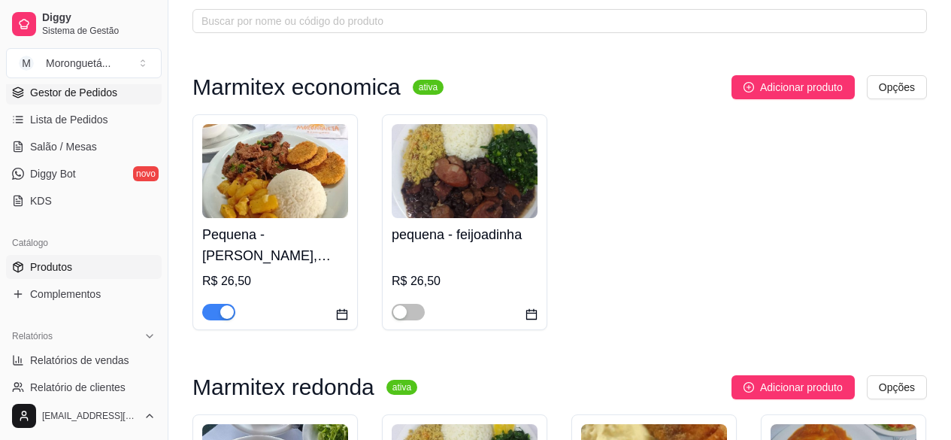
click at [83, 98] on span "Gestor de Pedidos" at bounding box center [73, 92] width 87 height 15
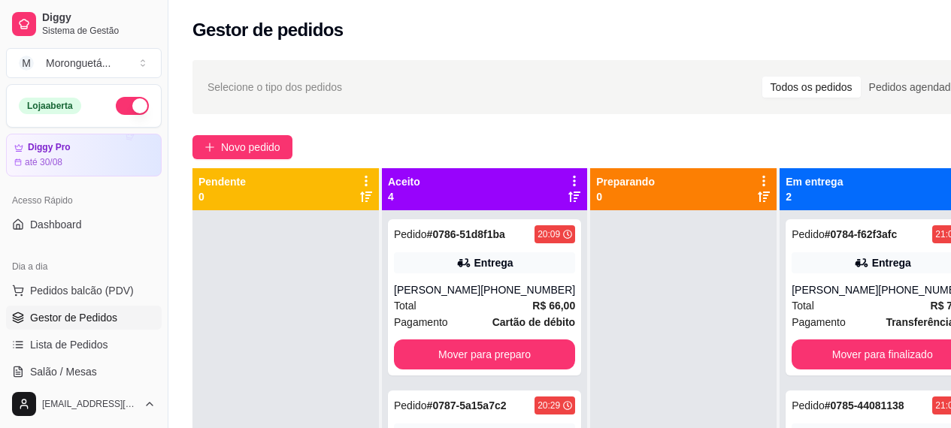
scroll to position [240, 0]
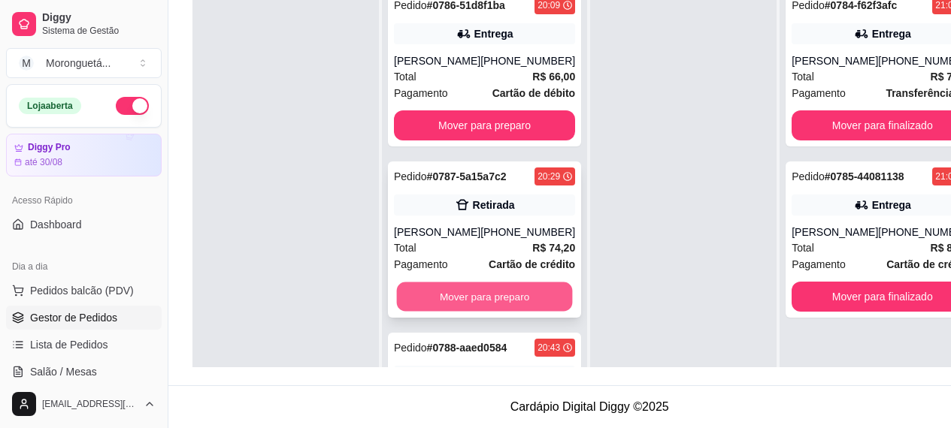
click at [454, 312] on button "Mover para preparo" at bounding box center [485, 297] width 176 height 29
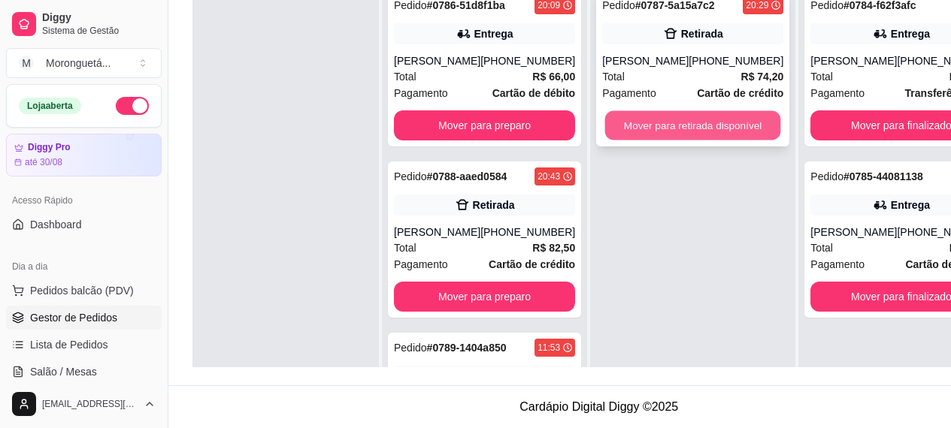
click at [718, 112] on button "Mover para retirada disponível" at bounding box center [693, 125] width 176 height 29
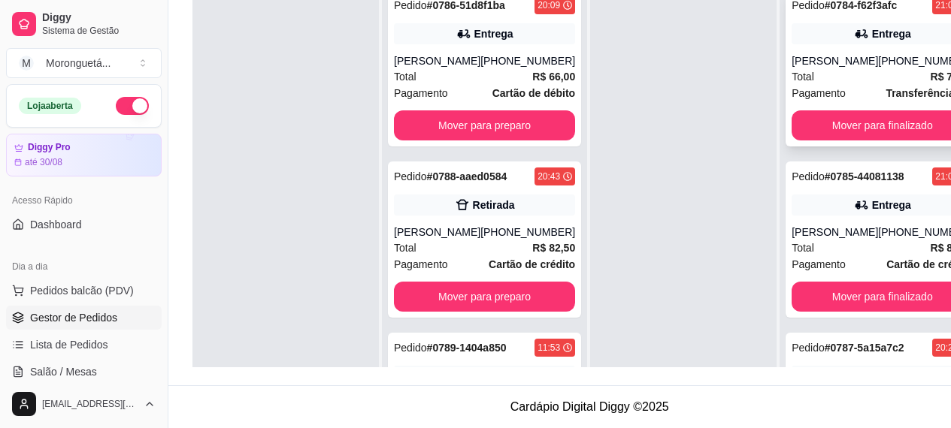
click at [825, 75] on div "Total R$ 70,80" at bounding box center [881, 76] width 181 height 17
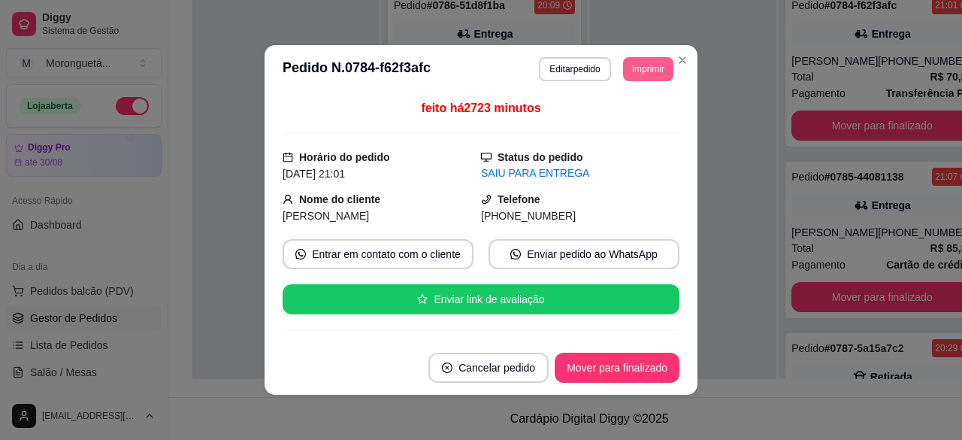
click at [630, 69] on button "Imprimir" at bounding box center [648, 69] width 50 height 24
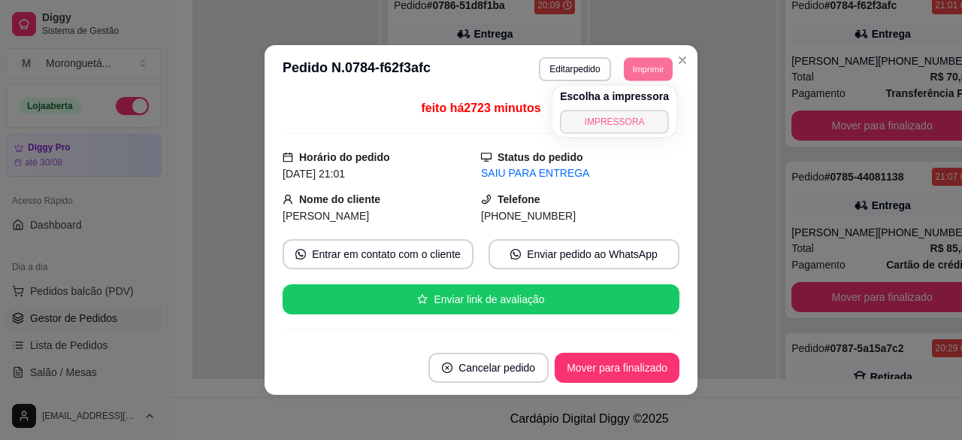
click at [591, 122] on button "IMPRESSORA" at bounding box center [614, 122] width 109 height 24
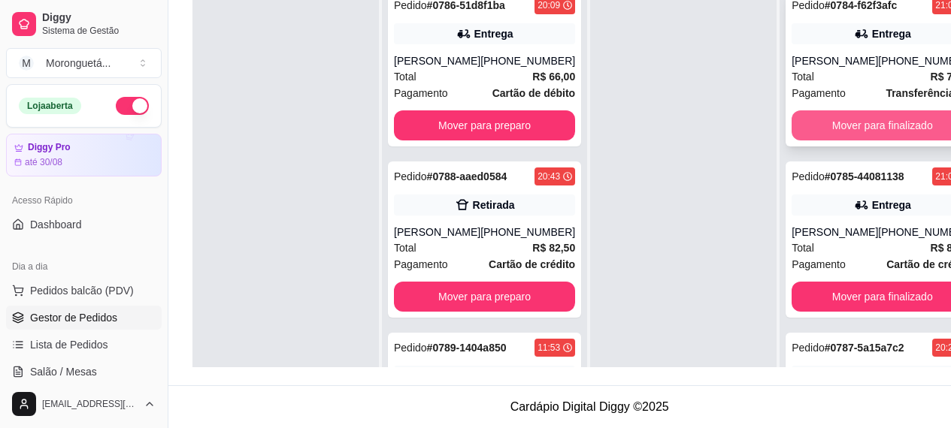
click at [827, 138] on button "Mover para finalizado" at bounding box center [881, 125] width 181 height 30
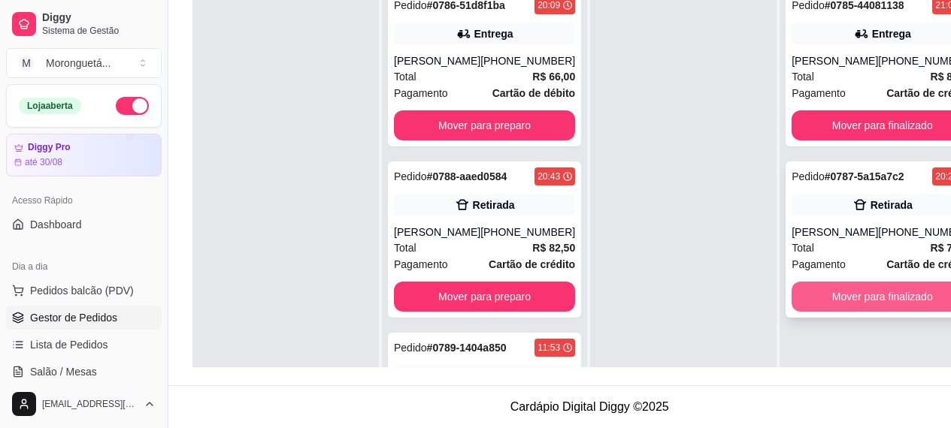
click at [816, 305] on button "Mover para finalizado" at bounding box center [881, 297] width 181 height 30
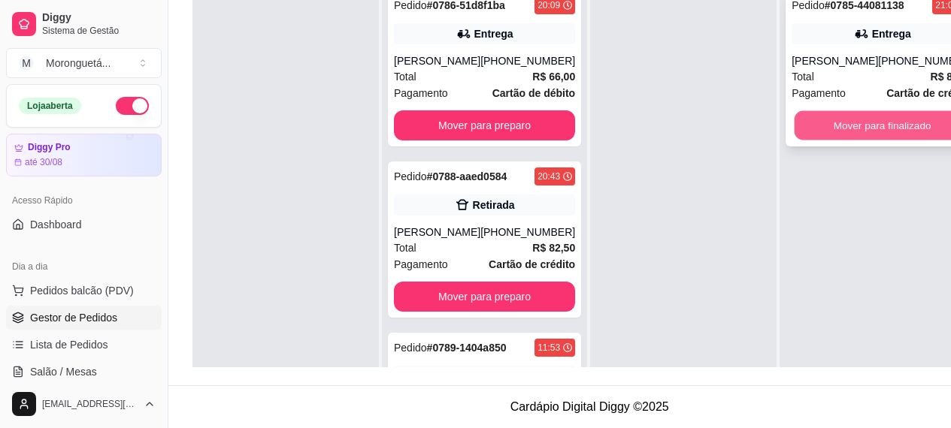
click at [830, 123] on button "Mover para finalizado" at bounding box center [882, 125] width 176 height 29
